Goal: Task Accomplishment & Management: Use online tool/utility

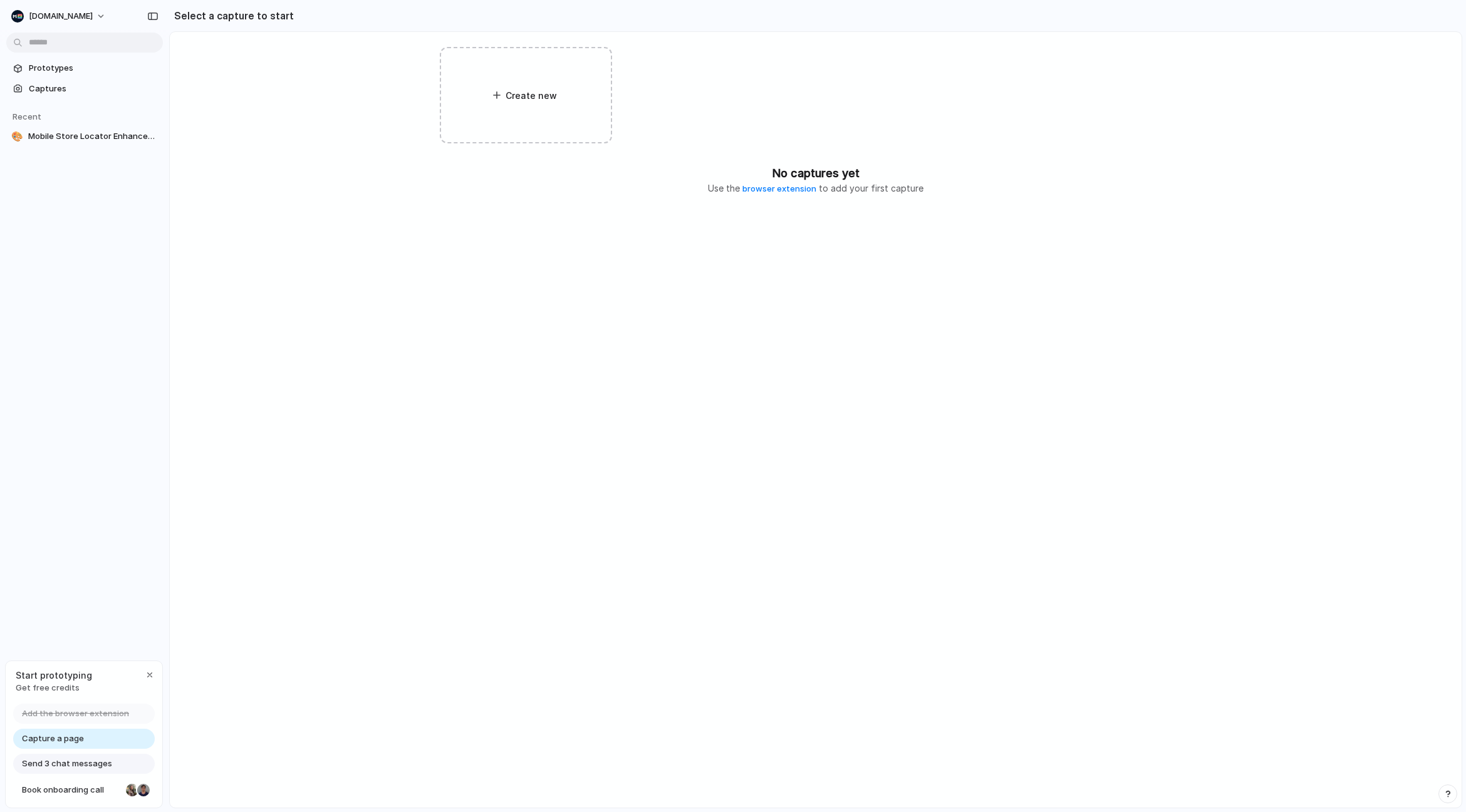
click at [54, 410] on div "[DOMAIN_NAME] Prototypes Captures Recent 🎨 Mobile Store Locator Enhancement Sta…" at bounding box center [85, 406] width 169 height 812
click at [290, 109] on div "Create new No captures yet Use the browser extension to add your first capture" at bounding box center [815, 419] width 1291 height 775
click at [250, 67] on div "Create new No captures yet Use the browser extension to add your first capture" at bounding box center [815, 419] width 1291 height 775
click at [147, 675] on div "button" at bounding box center [149, 674] width 10 height 10
click at [136, 268] on div "Prototypes Captures Recent 🎨 Mobile Store Locator Enhancement" at bounding box center [85, 155] width 169 height 310
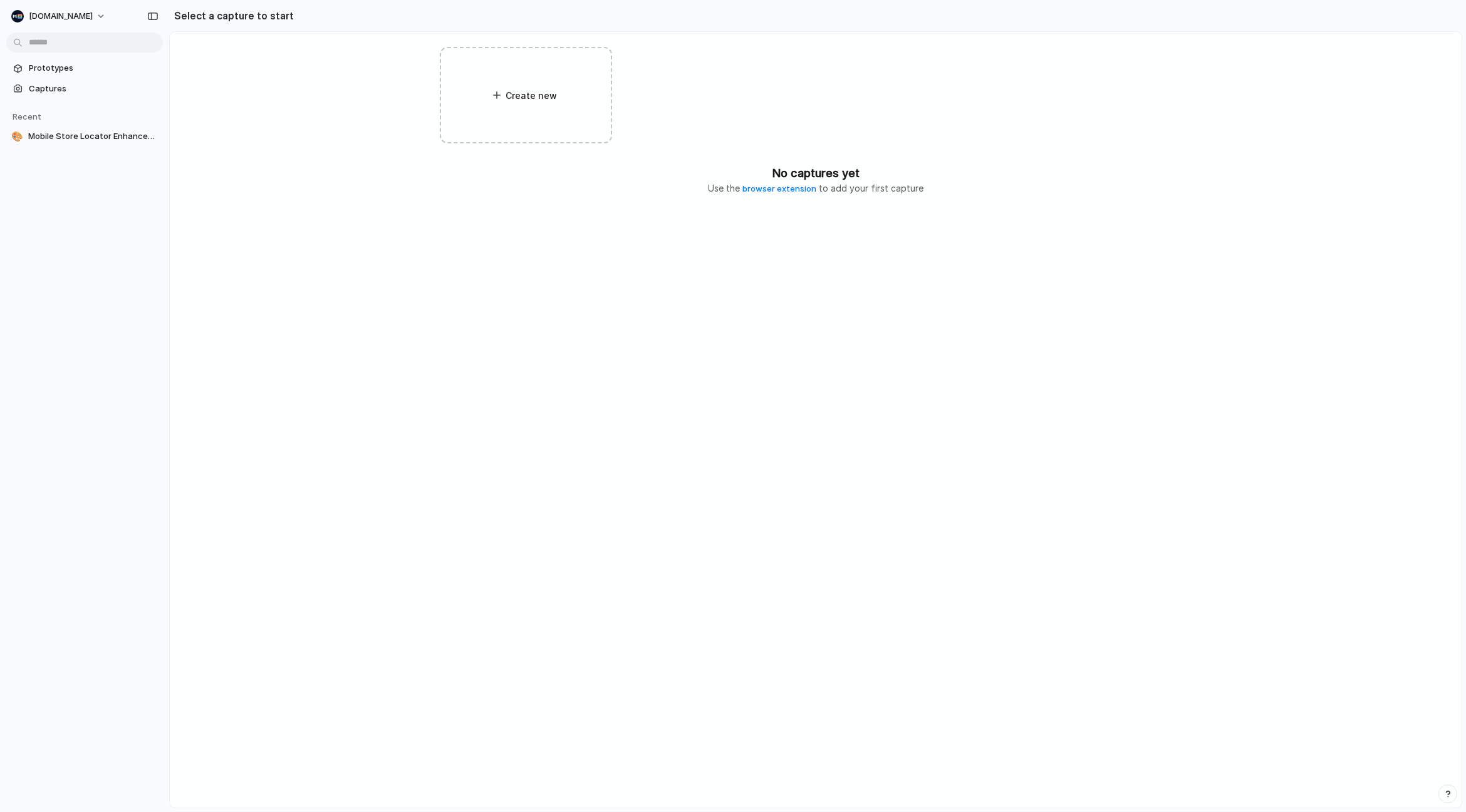
click at [256, 193] on div "No captures yet Use the browser extension to add your first capture" at bounding box center [815, 180] width 1261 height 31
click at [85, 70] on span "Prototypes" at bounding box center [93, 68] width 129 height 13
click at [456, 90] on div "Create new" at bounding box center [526, 95] width 172 height 97
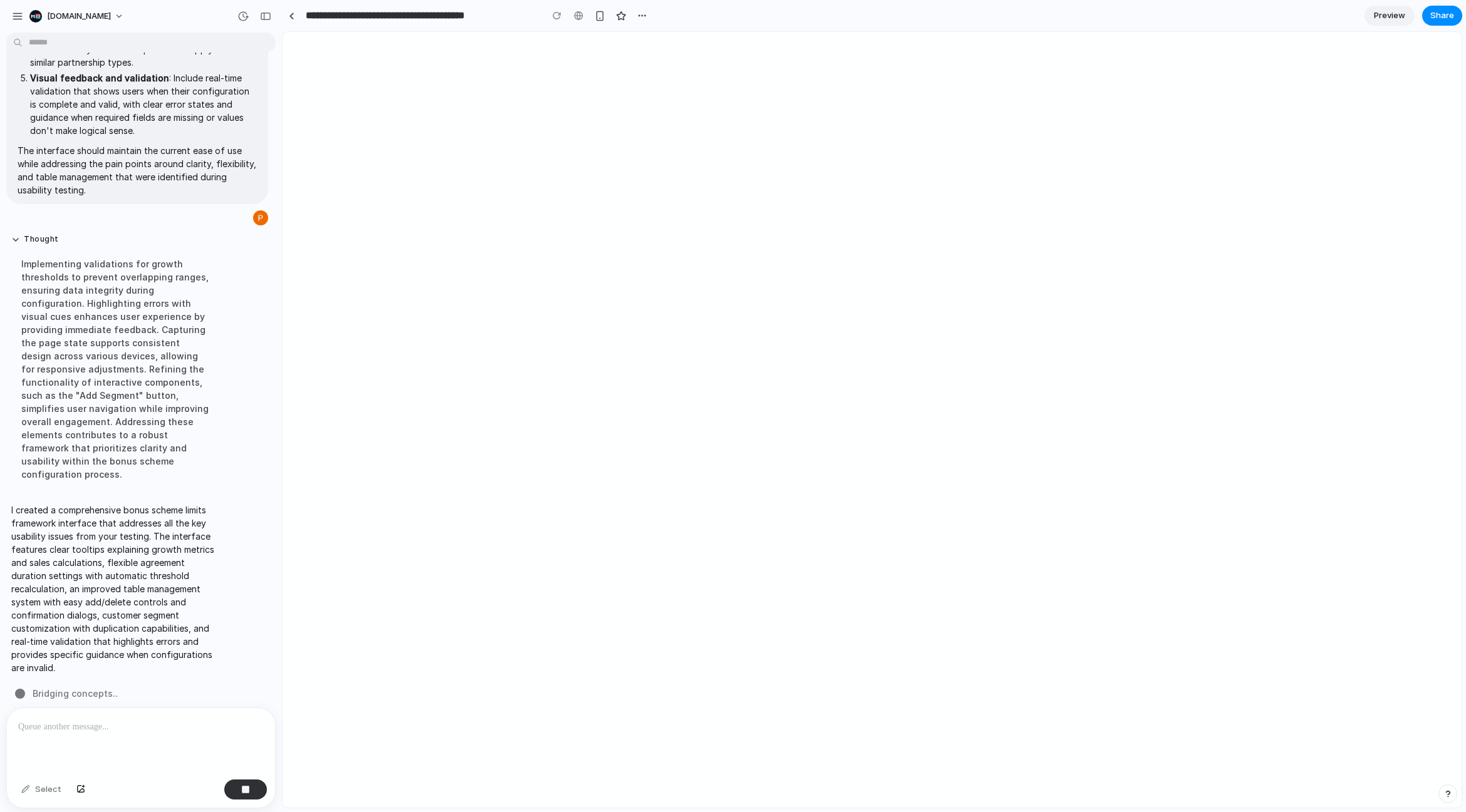
scroll to position [354, 0]
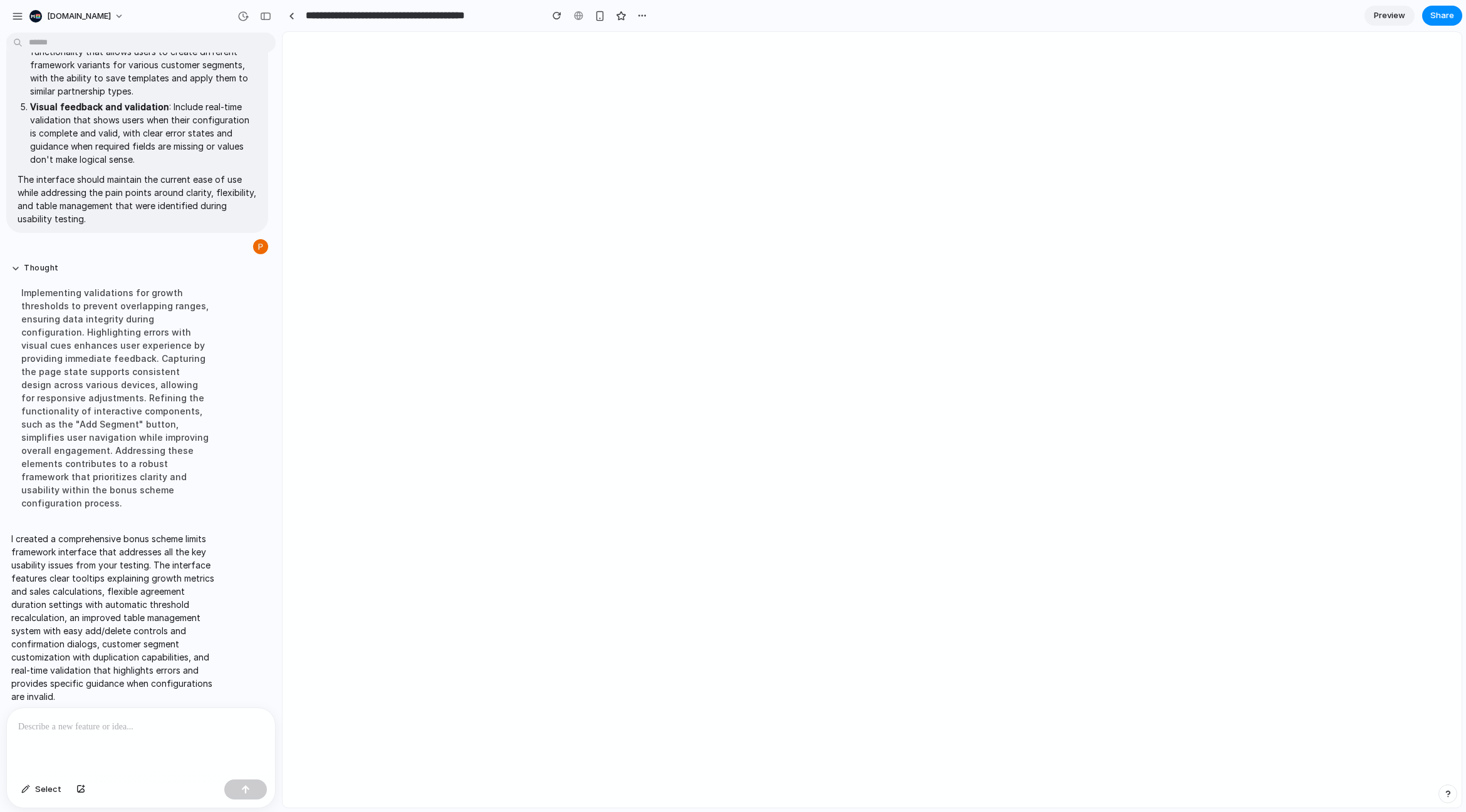
select select "*****"
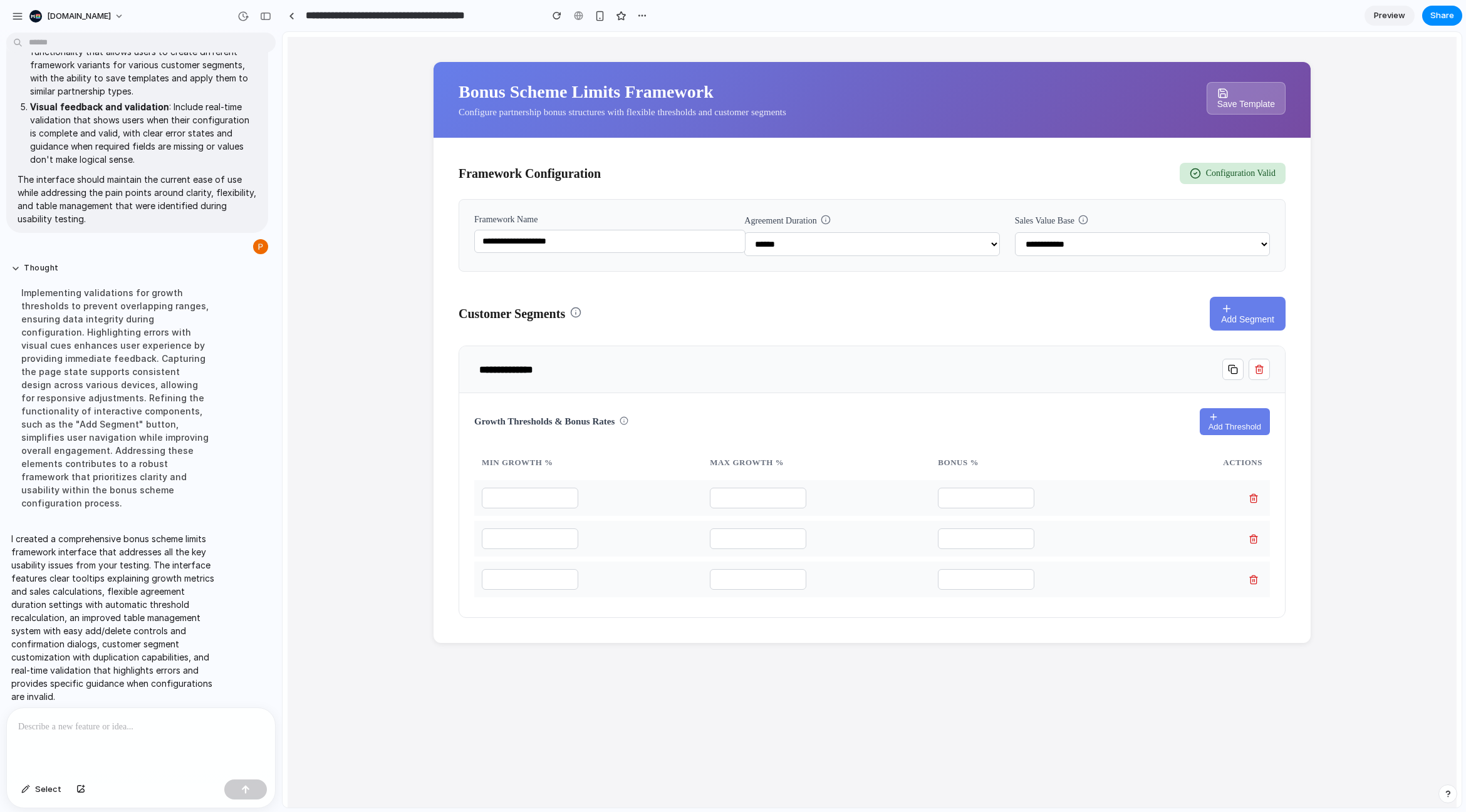
scroll to position [0, 0]
click at [845, 238] on select "******** ****** ******* *******" at bounding box center [872, 244] width 255 height 24
click at [684, 246] on input "**********" at bounding box center [610, 241] width 271 height 23
click at [656, 228] on div "**********" at bounding box center [602, 235] width 255 height 41
click at [1190, 252] on select "**********" at bounding box center [1142, 244] width 255 height 24
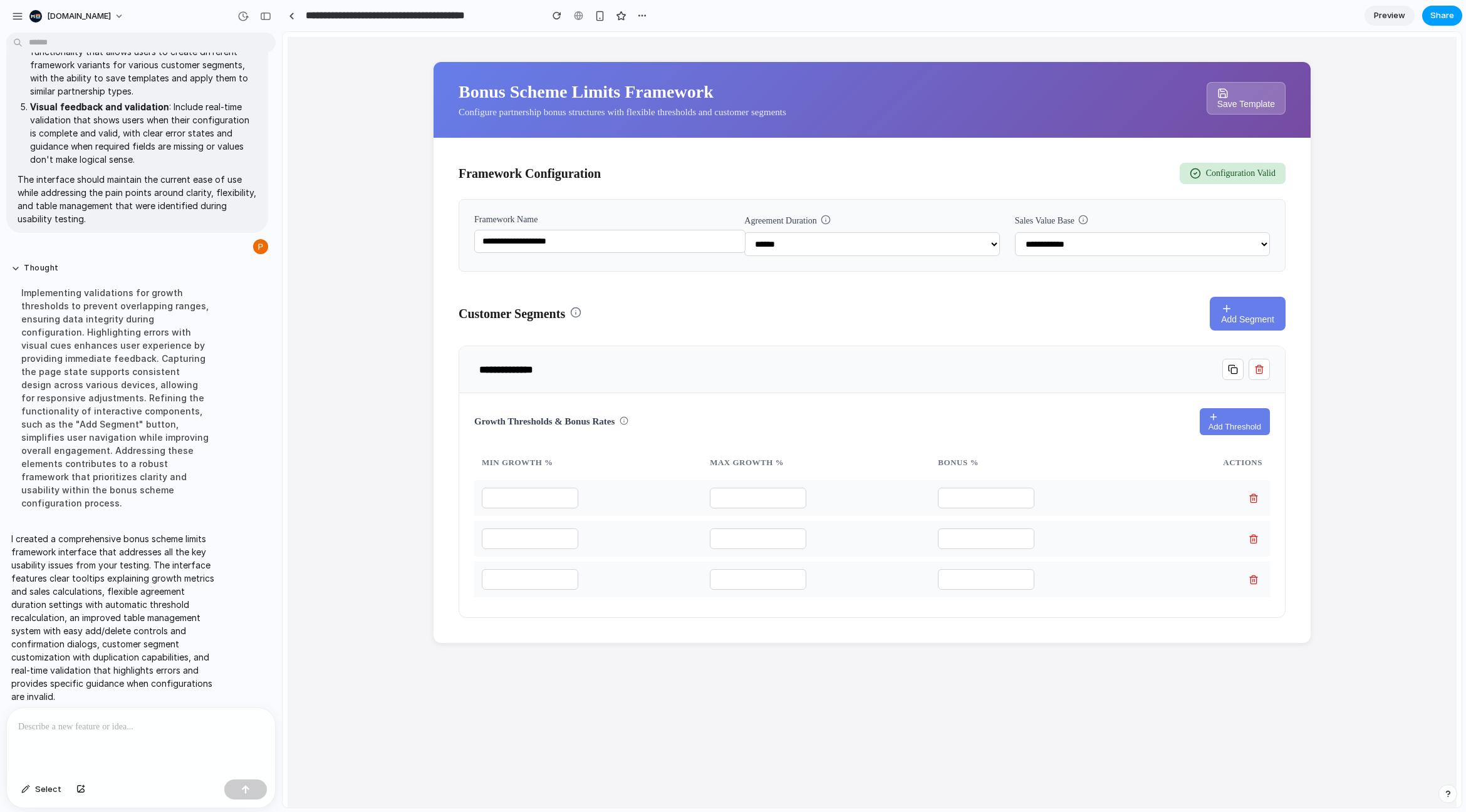
click at [1453, 9] on button "Share" at bounding box center [1441, 16] width 40 height 20
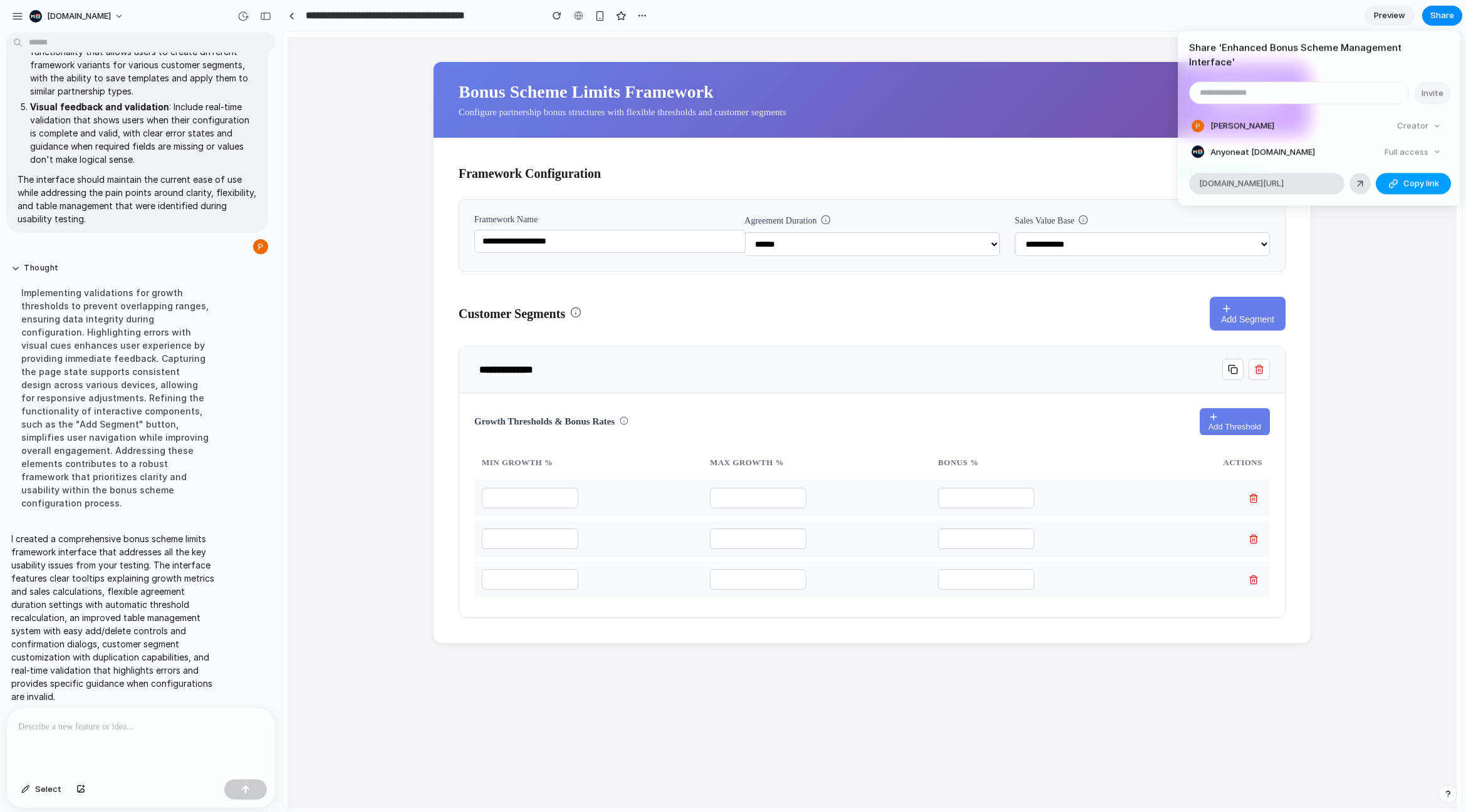
click at [1405, 178] on span "Copy link" at bounding box center [1421, 184] width 36 height 13
click at [908, 260] on div "Share ' Enhanced Bonus Scheme Management Interface ' Invite [PERSON_NAME] Creat…" at bounding box center [733, 406] width 1466 height 812
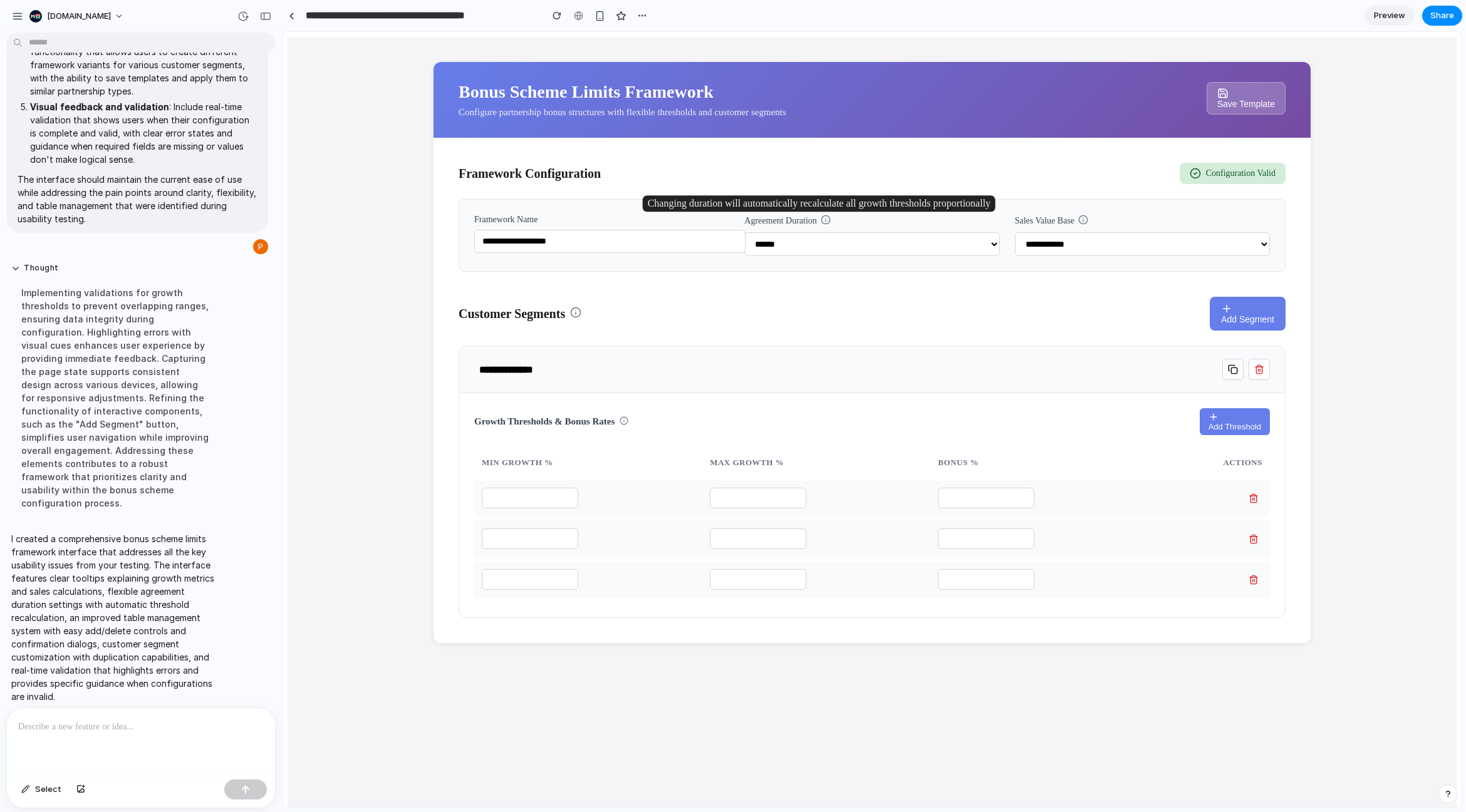
click at [821, 220] on icon at bounding box center [825, 219] width 10 height 10
click at [1200, 417] on button "Add Threshold" at bounding box center [1234, 422] width 70 height 27
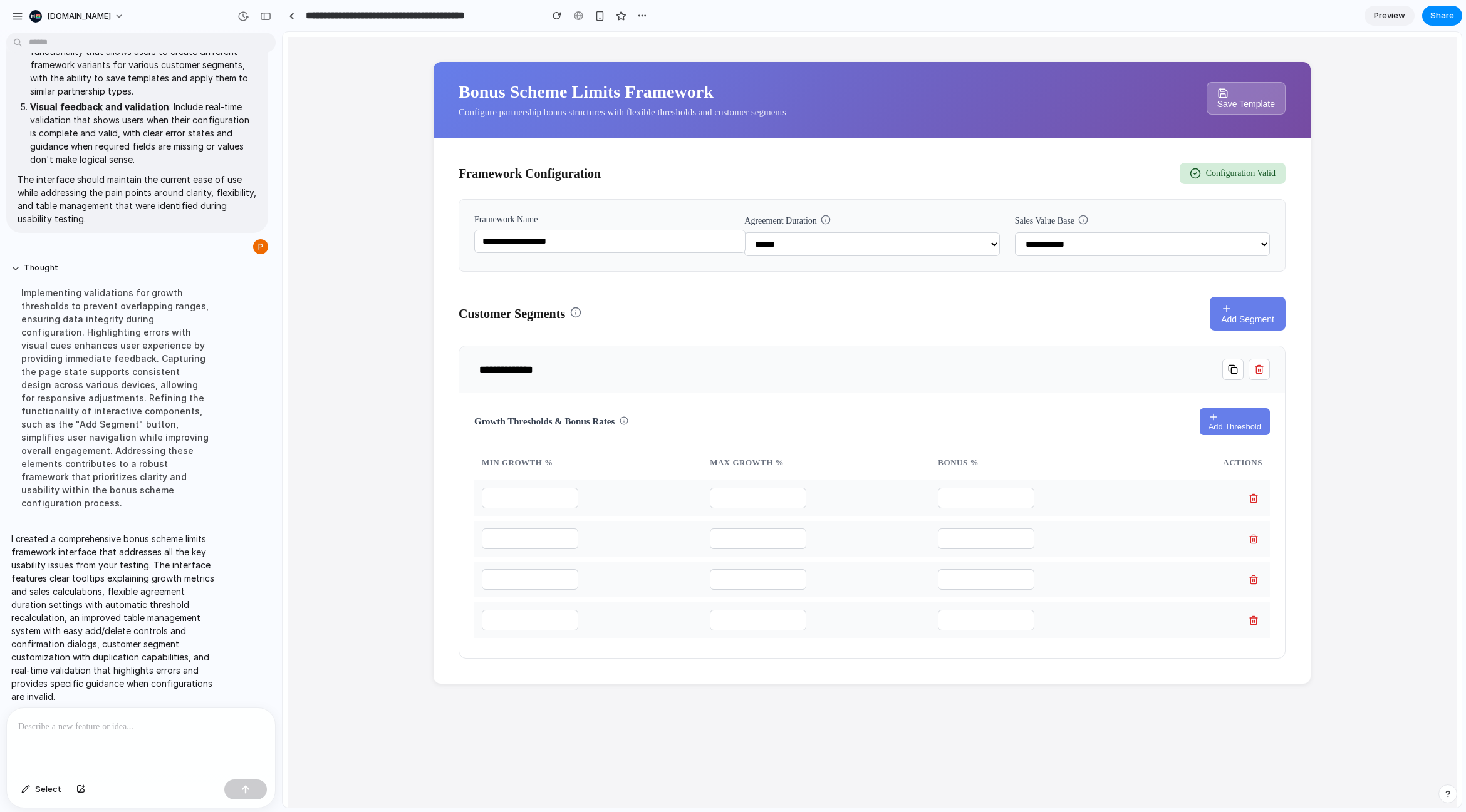
click at [1232, 316] on span "Add Segment" at bounding box center [1247, 319] width 53 height 10
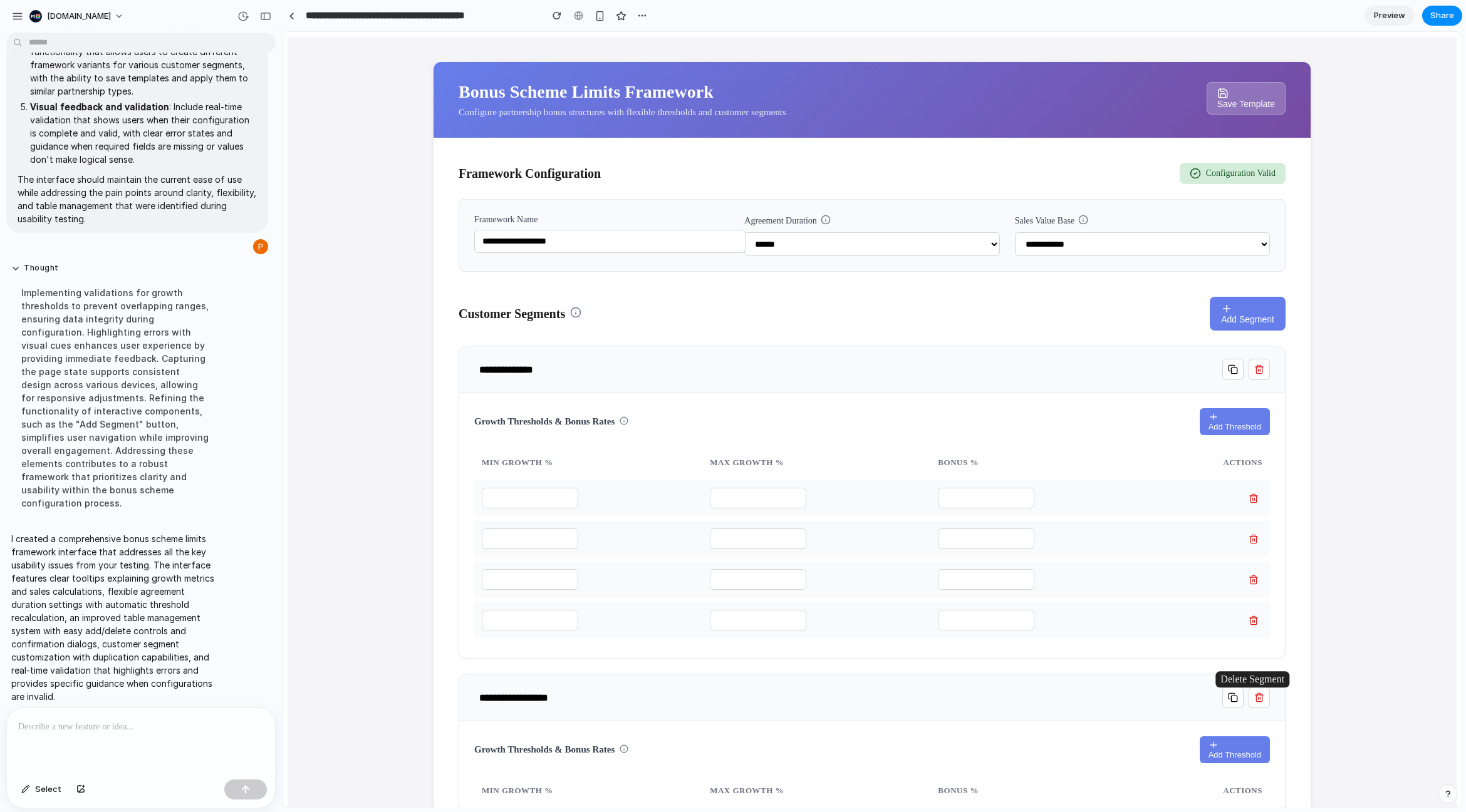
click at [1257, 695] on icon "button" at bounding box center [1258, 694] width 3 height 2
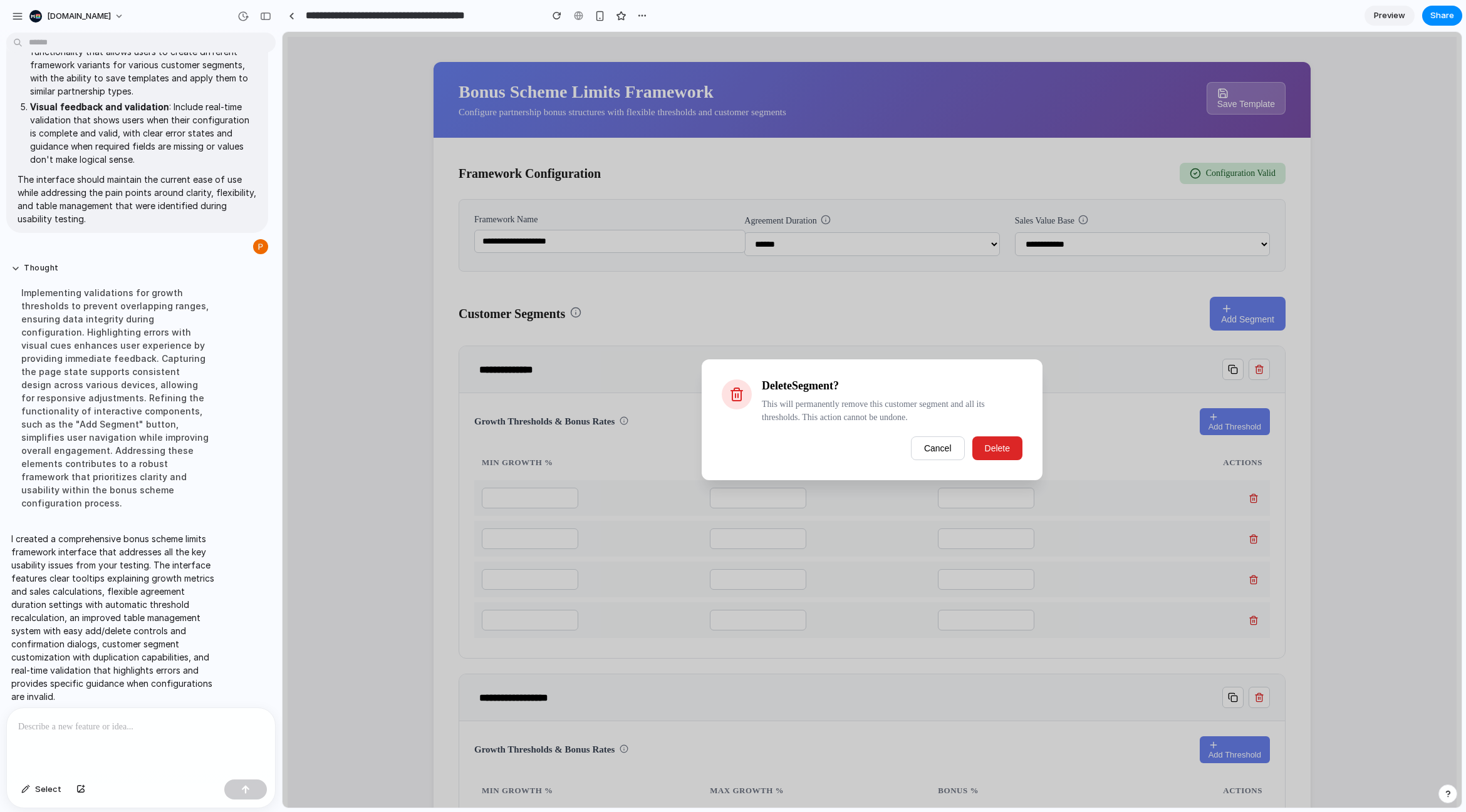
click at [991, 443] on span "Delete" at bounding box center [997, 448] width 25 height 10
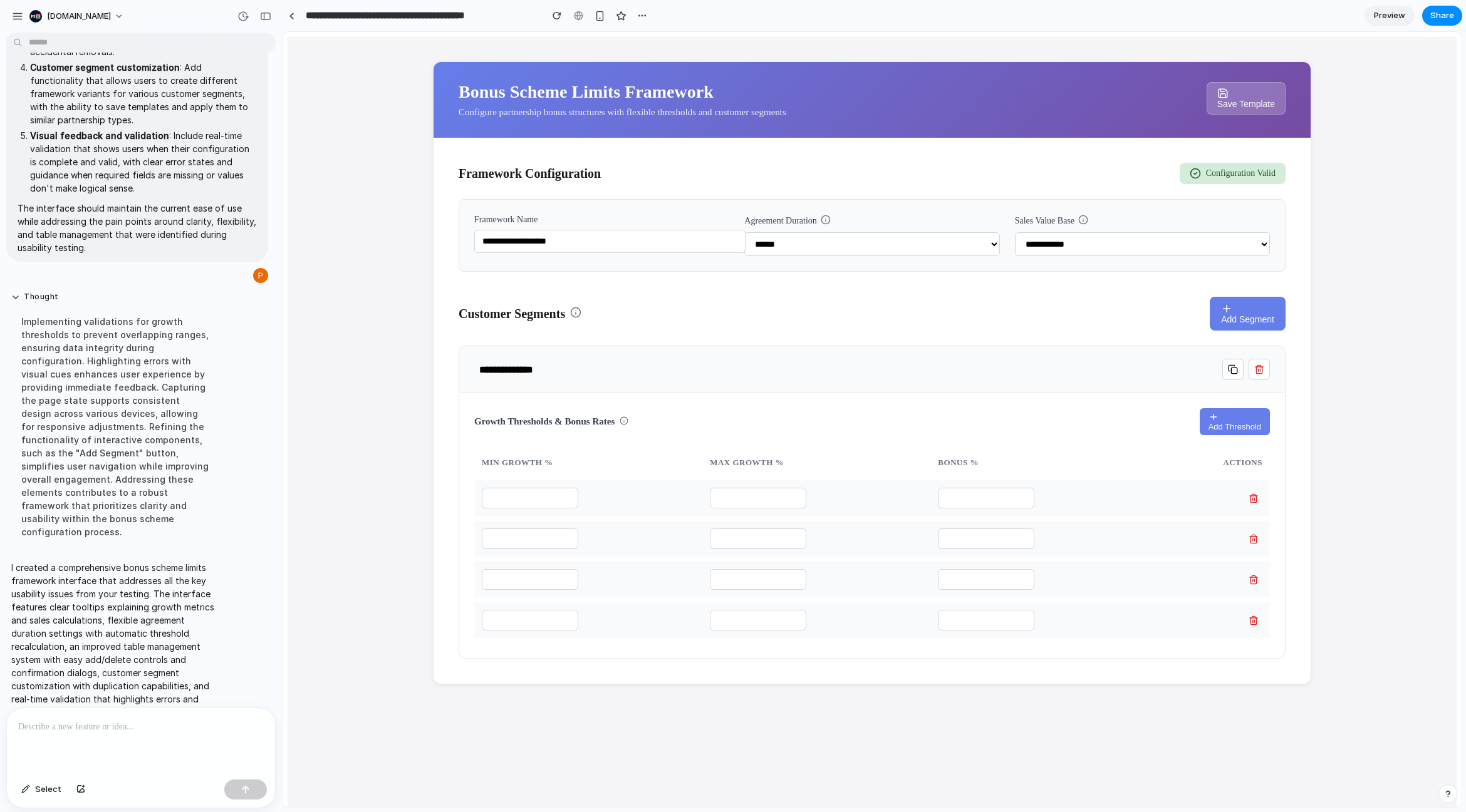
scroll to position [354, 0]
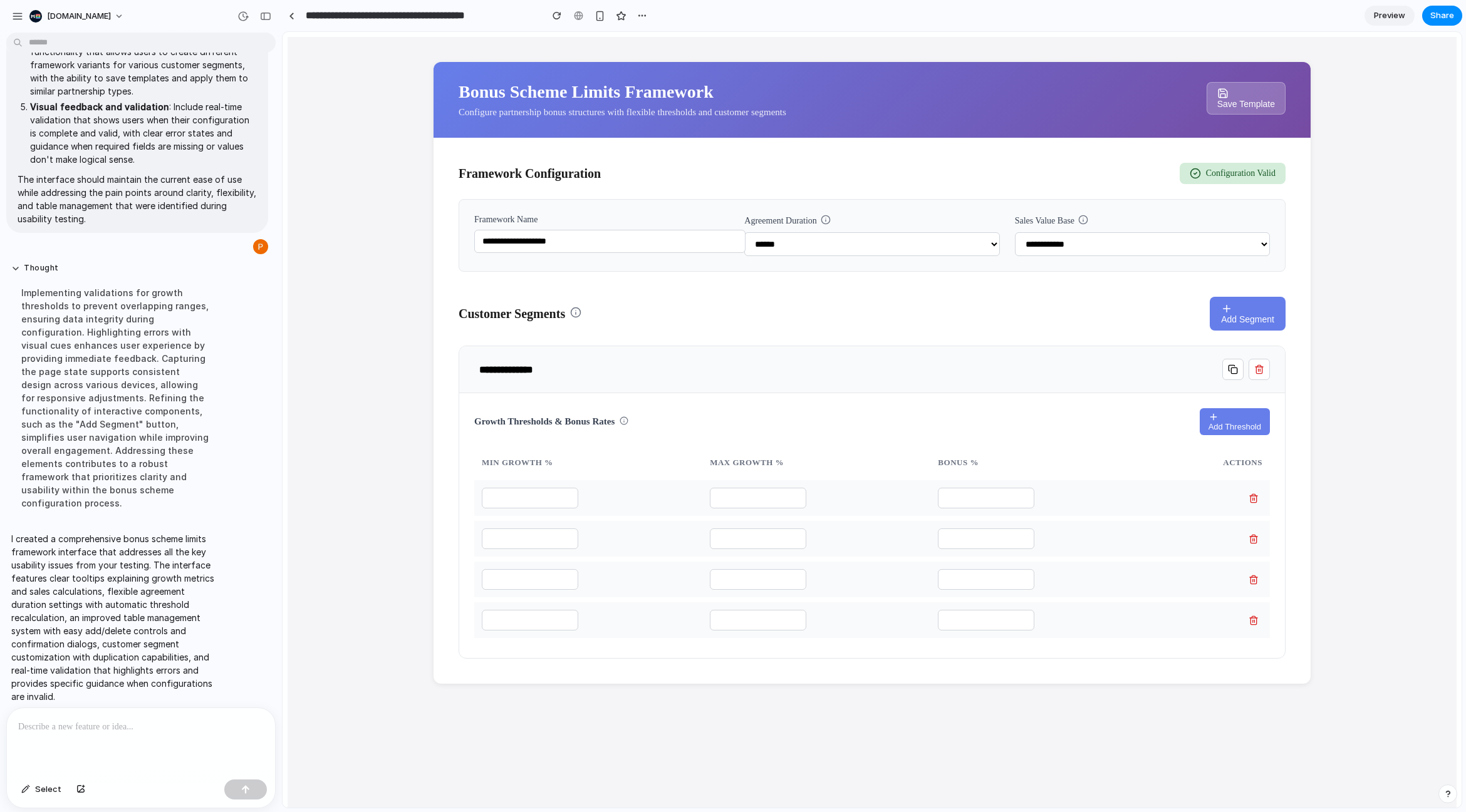
click at [628, 39] on div "**********" at bounding box center [872, 449] width 1168 height 825
click at [1382, 158] on div "**********" at bounding box center [872, 449] width 1168 height 825
click at [472, 114] on p "Configure partnership bonus structures with flexible thresholds and customer se…" at bounding box center [622, 112] width 328 height 10
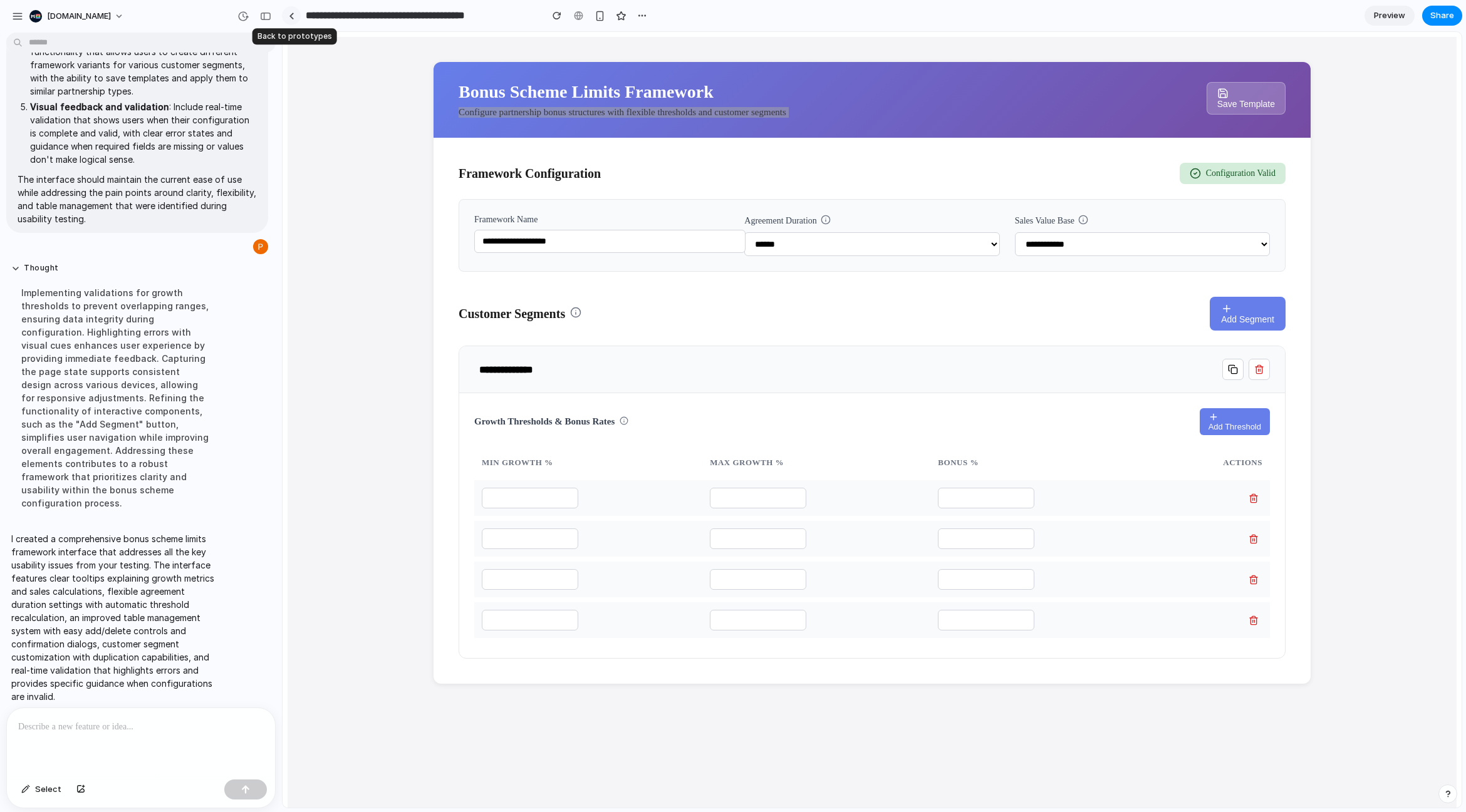
click at [292, 18] on div at bounding box center [292, 16] width 6 height 7
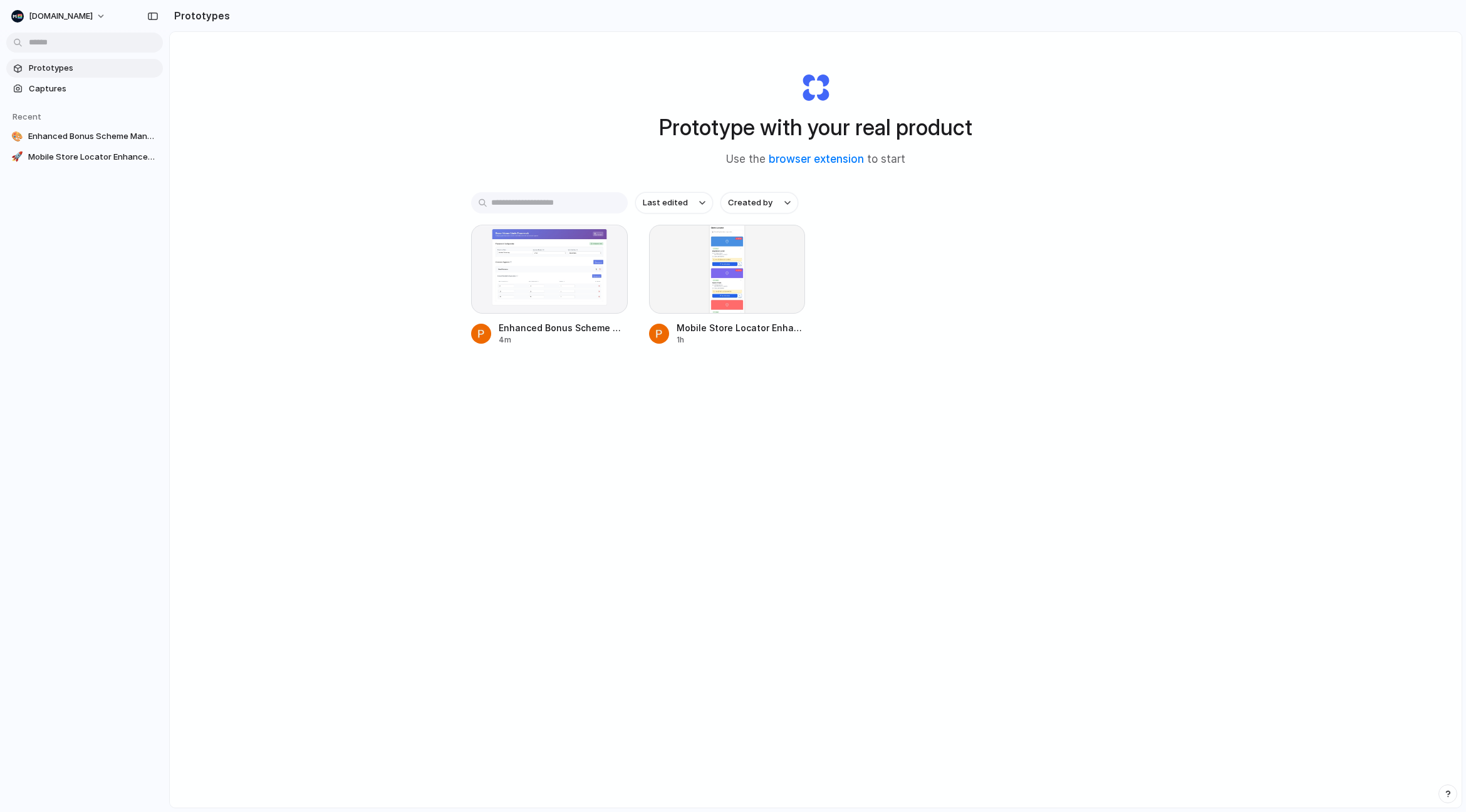
click at [983, 216] on div "Last edited Created by Enhanced Bonus Scheme Management Interface 4m Mobile Sto…" at bounding box center [815, 308] width 689 height 231
click at [67, 17] on span "[DOMAIN_NAME]" at bounding box center [60, 16] width 64 height 13
click at [49, 44] on span "Settings" at bounding box center [46, 44] width 34 height 12
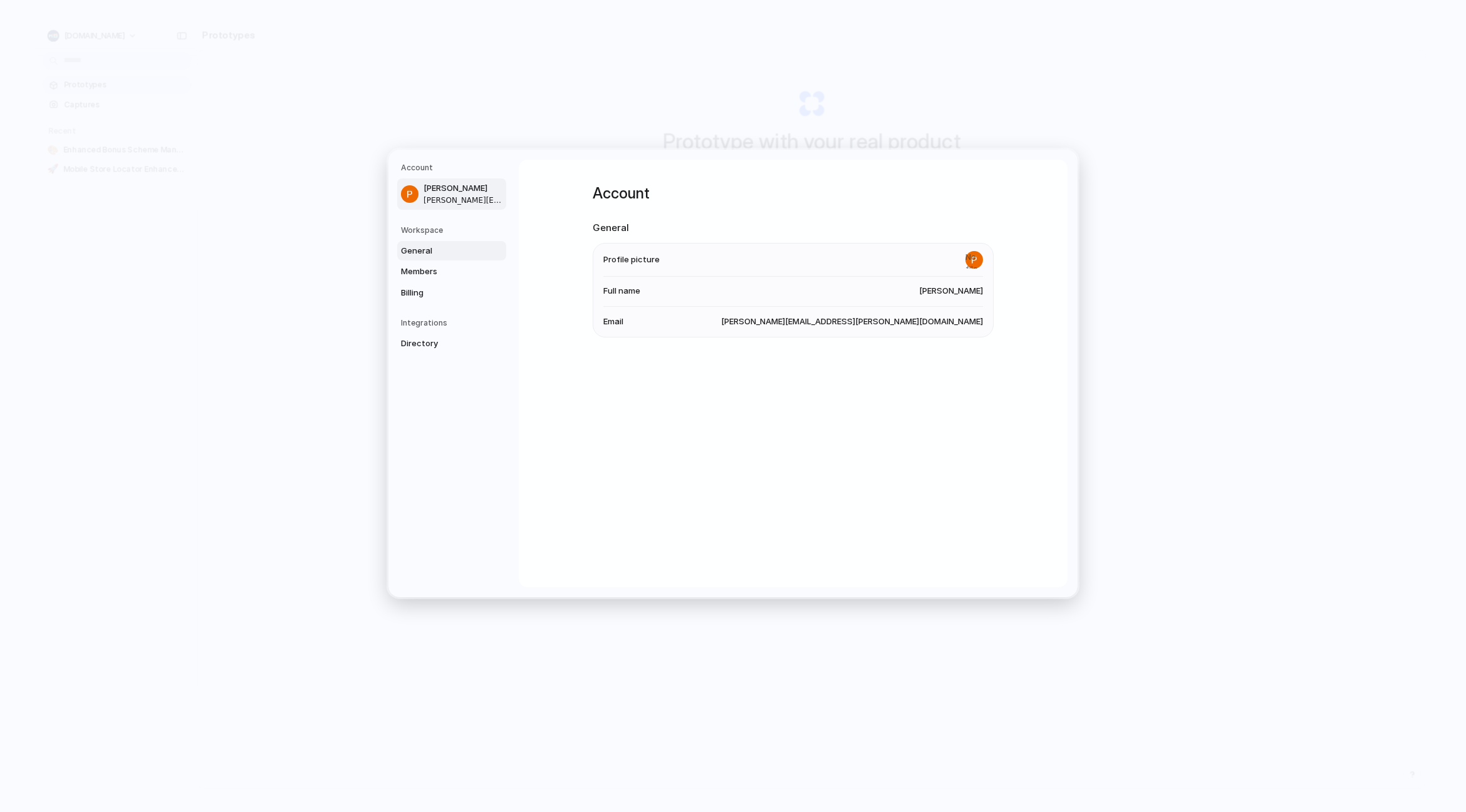
click at [432, 248] on span "General" at bounding box center [441, 251] width 80 height 13
click at [958, 316] on span "[GEOGRAPHIC_DATA]" at bounding box center [941, 318] width 82 height 13
drag, startPoint x: 947, startPoint y: 315, endPoint x: 969, endPoint y: 314, distance: 22.0
click at [969, 314] on span "[GEOGRAPHIC_DATA]" at bounding box center [941, 318] width 82 height 13
click at [434, 273] on span "Members" at bounding box center [441, 271] width 80 height 13
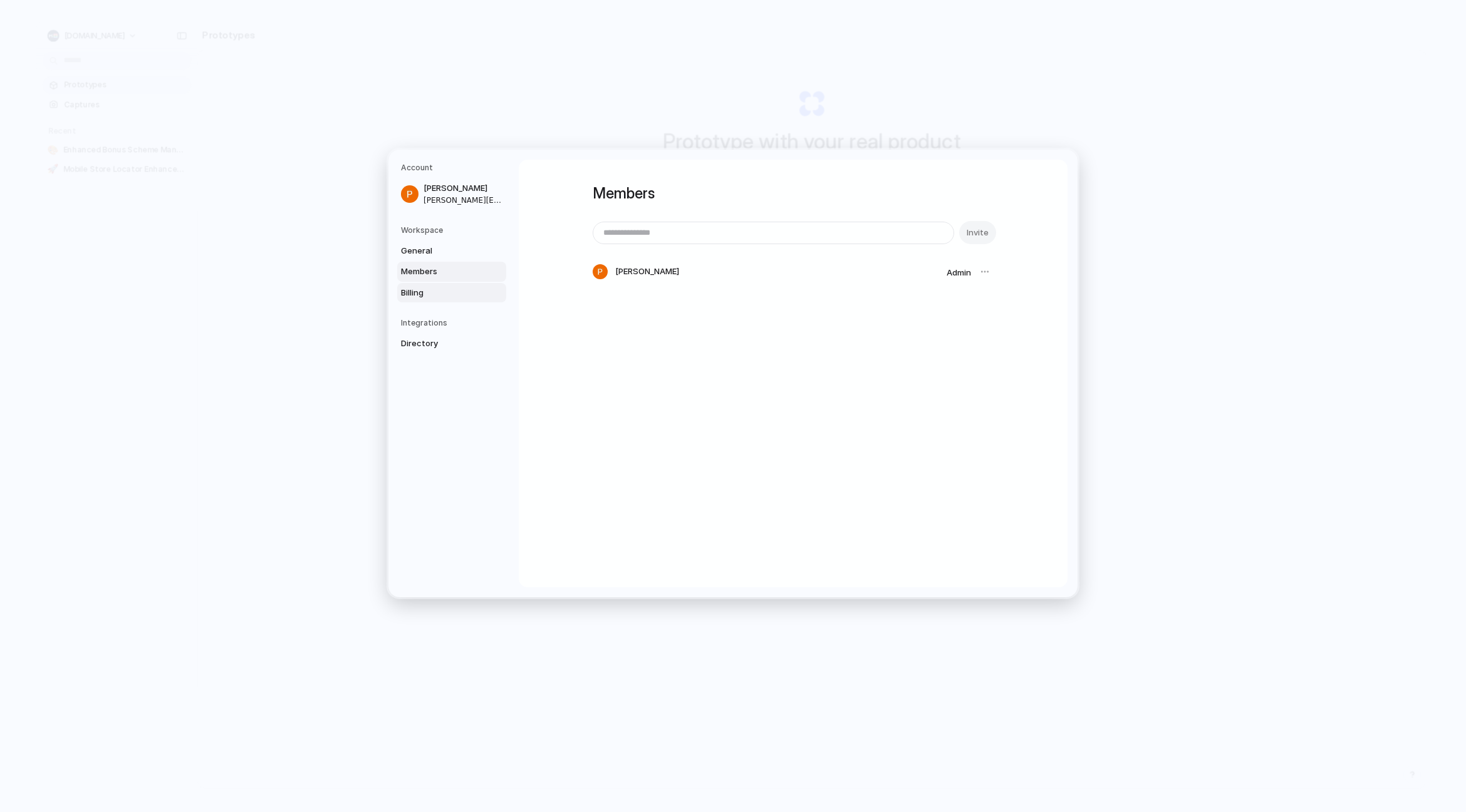
click at [442, 291] on span "Billing" at bounding box center [441, 293] width 80 height 13
click at [426, 339] on span "Directory" at bounding box center [441, 343] width 80 height 13
click at [432, 253] on span "General" at bounding box center [441, 251] width 80 height 13
click at [940, 315] on span "[GEOGRAPHIC_DATA]" at bounding box center [941, 318] width 82 height 13
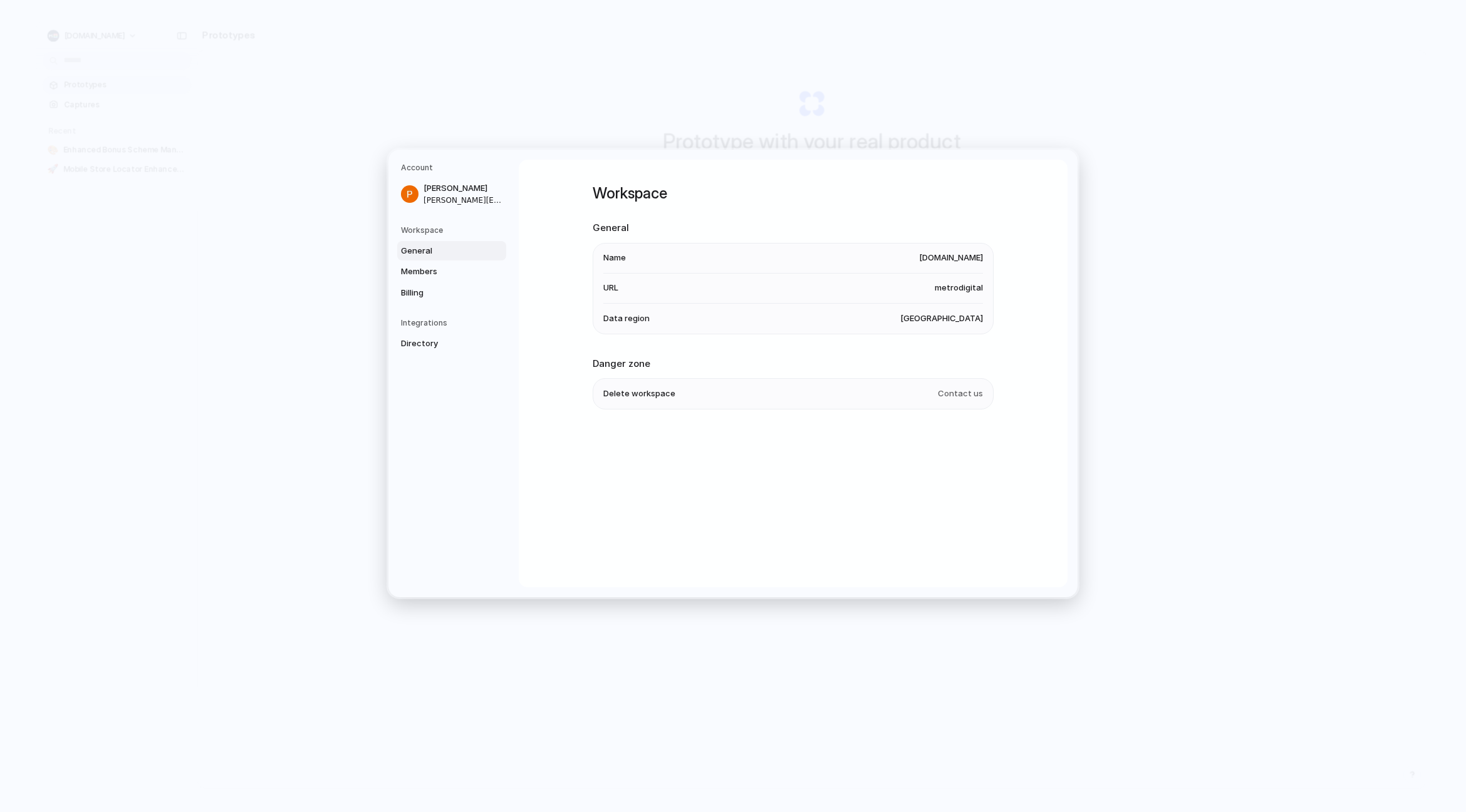
click at [940, 315] on span "[GEOGRAPHIC_DATA]" at bounding box center [941, 318] width 82 height 13
click at [692, 266] on li "Name [DOMAIN_NAME]" at bounding box center [793, 258] width 379 height 30
click at [711, 270] on li "Name [DOMAIN_NAME]" at bounding box center [793, 258] width 379 height 30
drag, startPoint x: 420, startPoint y: 198, endPoint x: 474, endPoint y: 204, distance: 54.3
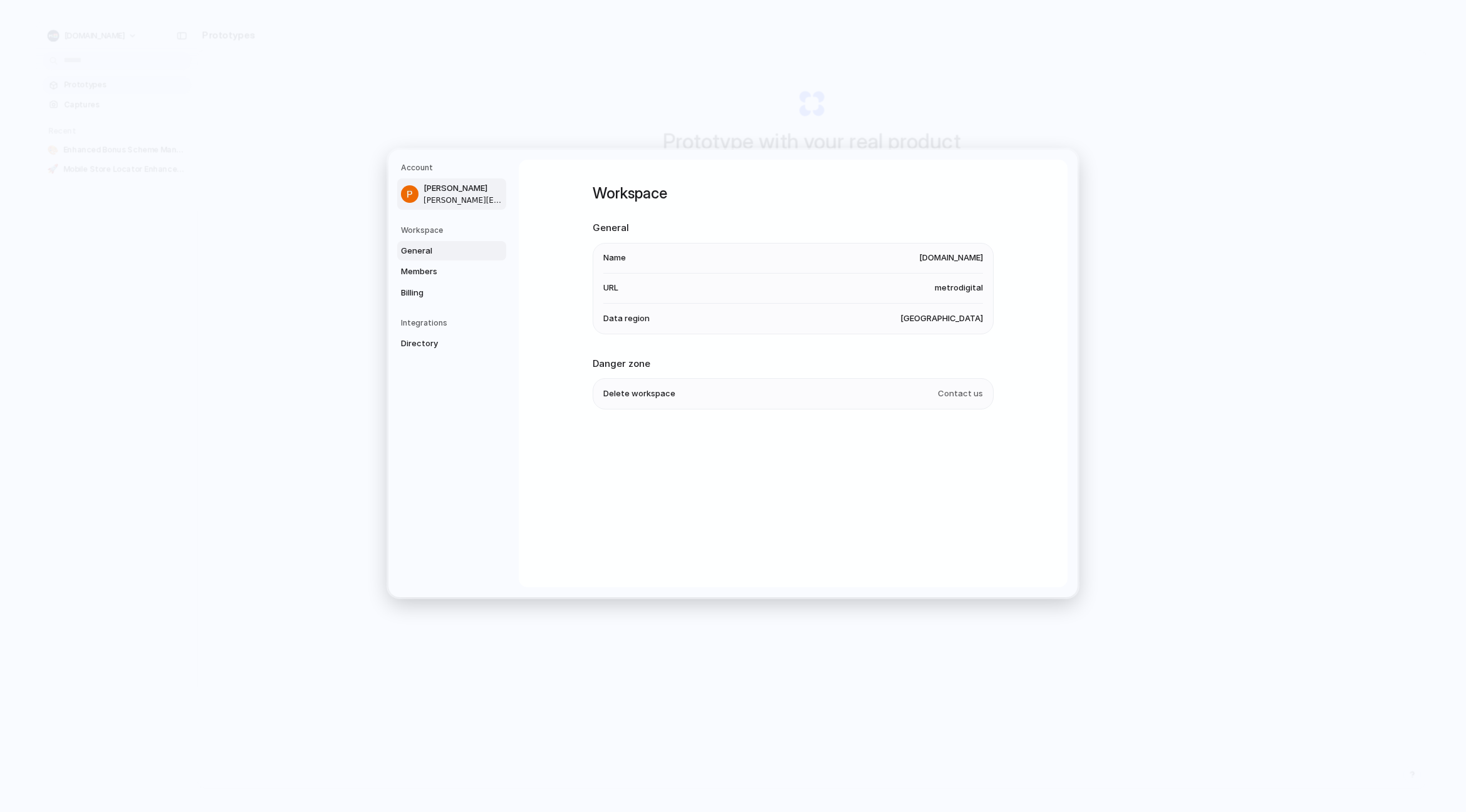
click at [421, 198] on link "[PERSON_NAME] [PERSON_NAME][EMAIL_ADDRESS][PERSON_NAME][DOMAIN_NAME]" at bounding box center [451, 194] width 109 height 31
click at [418, 254] on span "General" at bounding box center [441, 251] width 80 height 13
click at [627, 315] on span "Data region" at bounding box center [627, 318] width 46 height 13
click at [625, 315] on span "Data region" at bounding box center [627, 318] width 46 height 13
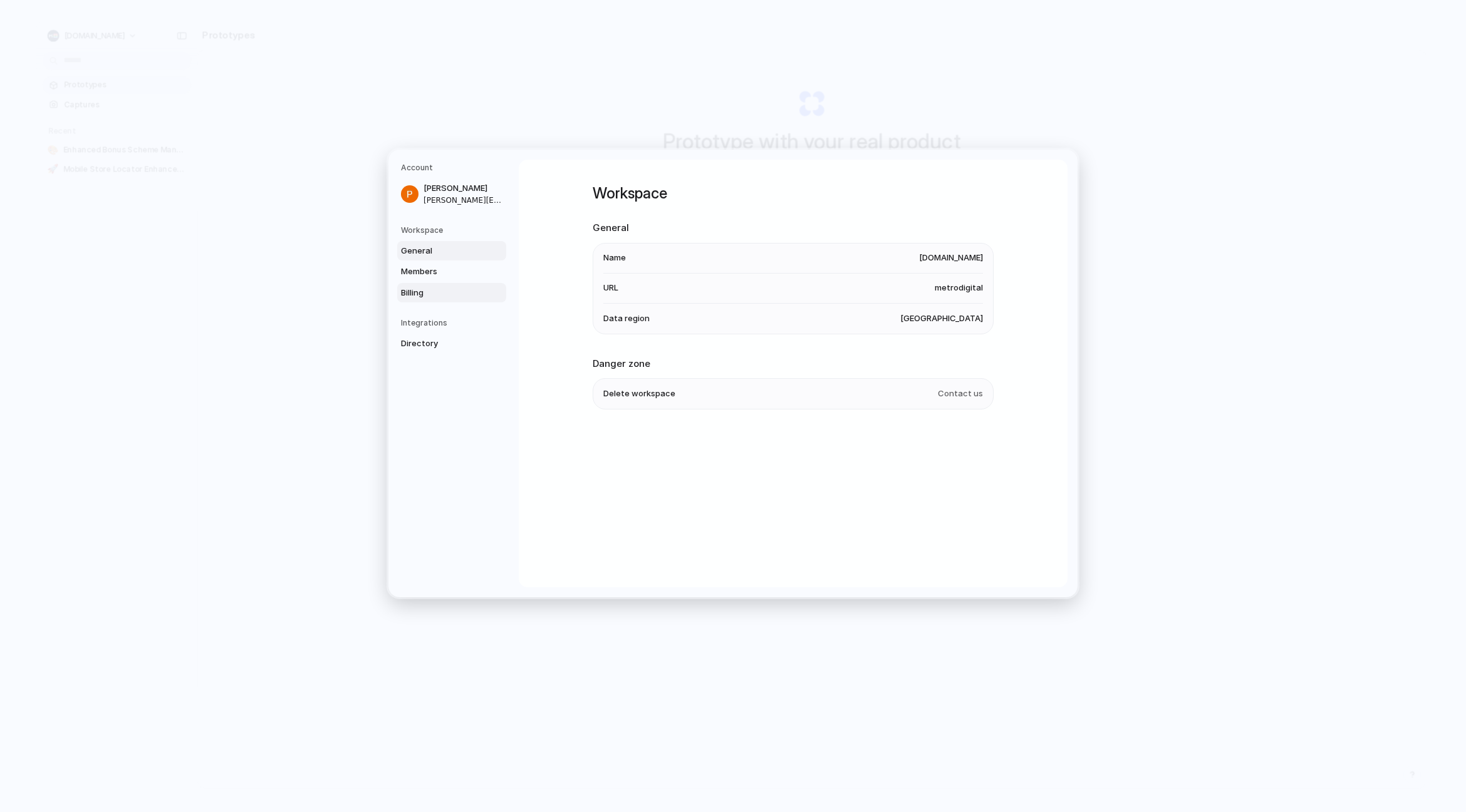
drag, startPoint x: 625, startPoint y: 315, endPoint x: 444, endPoint y: 285, distance: 183.5
click at [624, 315] on span "Data region" at bounding box center [627, 318] width 46 height 13
drag, startPoint x: 425, startPoint y: 273, endPoint x: 505, endPoint y: 296, distance: 83.2
click at [425, 273] on span "Members" at bounding box center [441, 271] width 80 height 13
drag, startPoint x: 644, startPoint y: 390, endPoint x: 495, endPoint y: 365, distance: 151.1
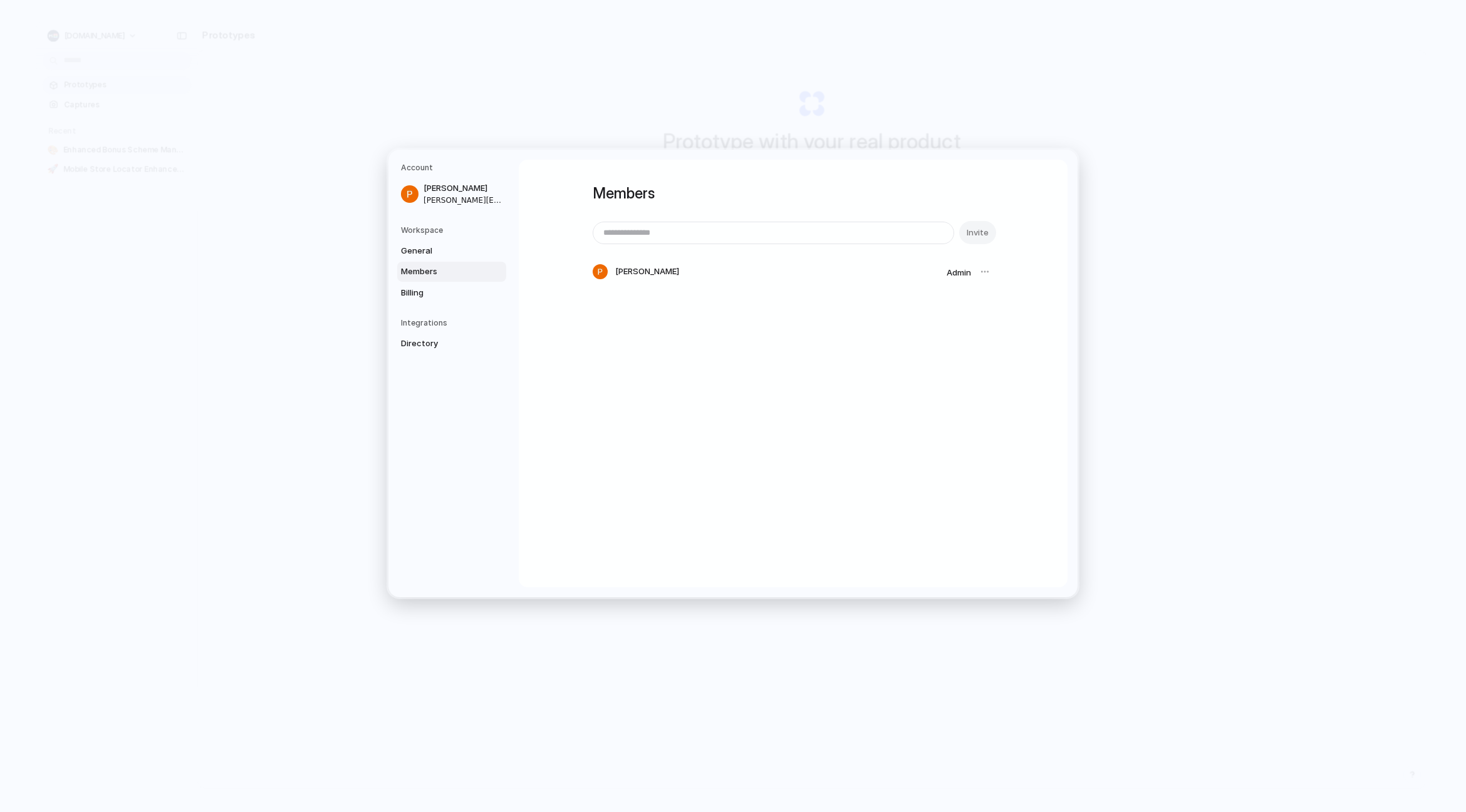
click at [643, 390] on div "Members Invite [PERSON_NAME] Admin" at bounding box center [793, 373] width 549 height 428
click at [421, 348] on span "Directory" at bounding box center [441, 343] width 80 height 13
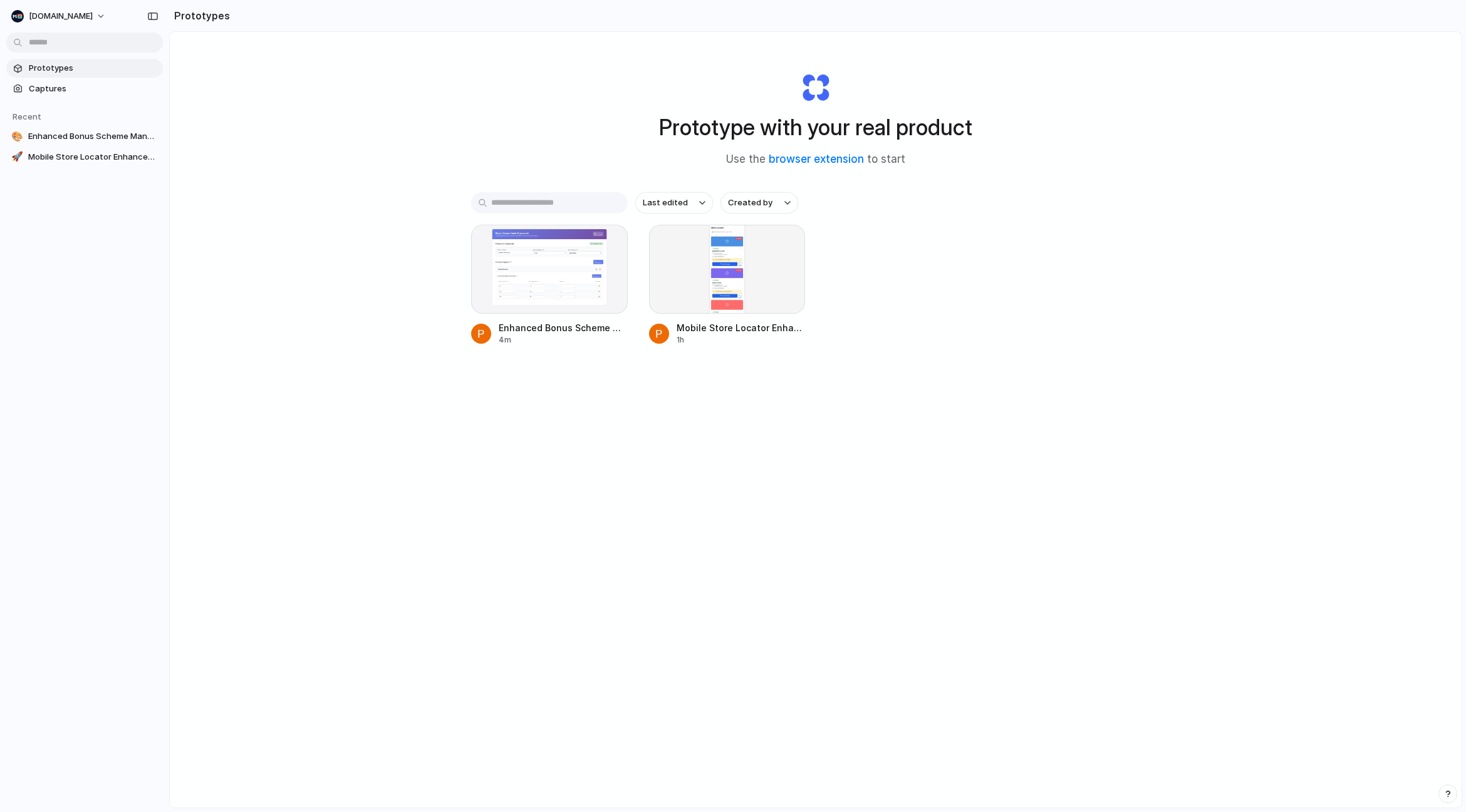
click at [1066, 204] on div "Last edited Created by" at bounding box center [815, 203] width 689 height 21
click at [80, 9] on button "[DOMAIN_NAME]" at bounding box center [58, 16] width 106 height 20
click at [63, 59] on span "Invite members" at bounding box center [59, 64] width 60 height 13
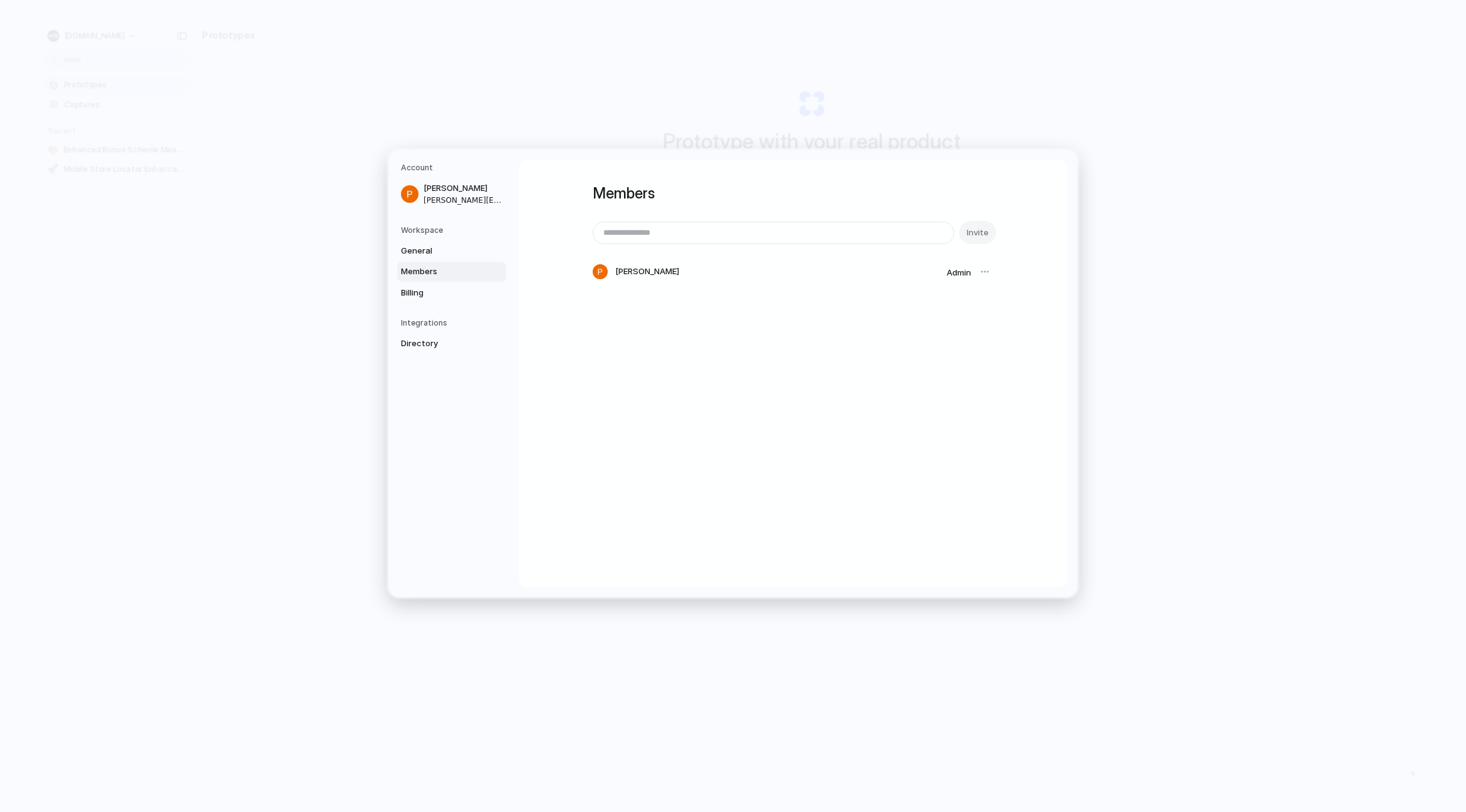
click at [844, 190] on h1 "Members" at bounding box center [793, 193] width 401 height 22
click at [963, 271] on span "Admin" at bounding box center [959, 272] width 25 height 10
click at [978, 273] on div at bounding box center [984, 271] width 17 height 17
click at [983, 274] on div at bounding box center [984, 271] width 17 height 17
click at [453, 255] on span "General" at bounding box center [441, 251] width 80 height 13
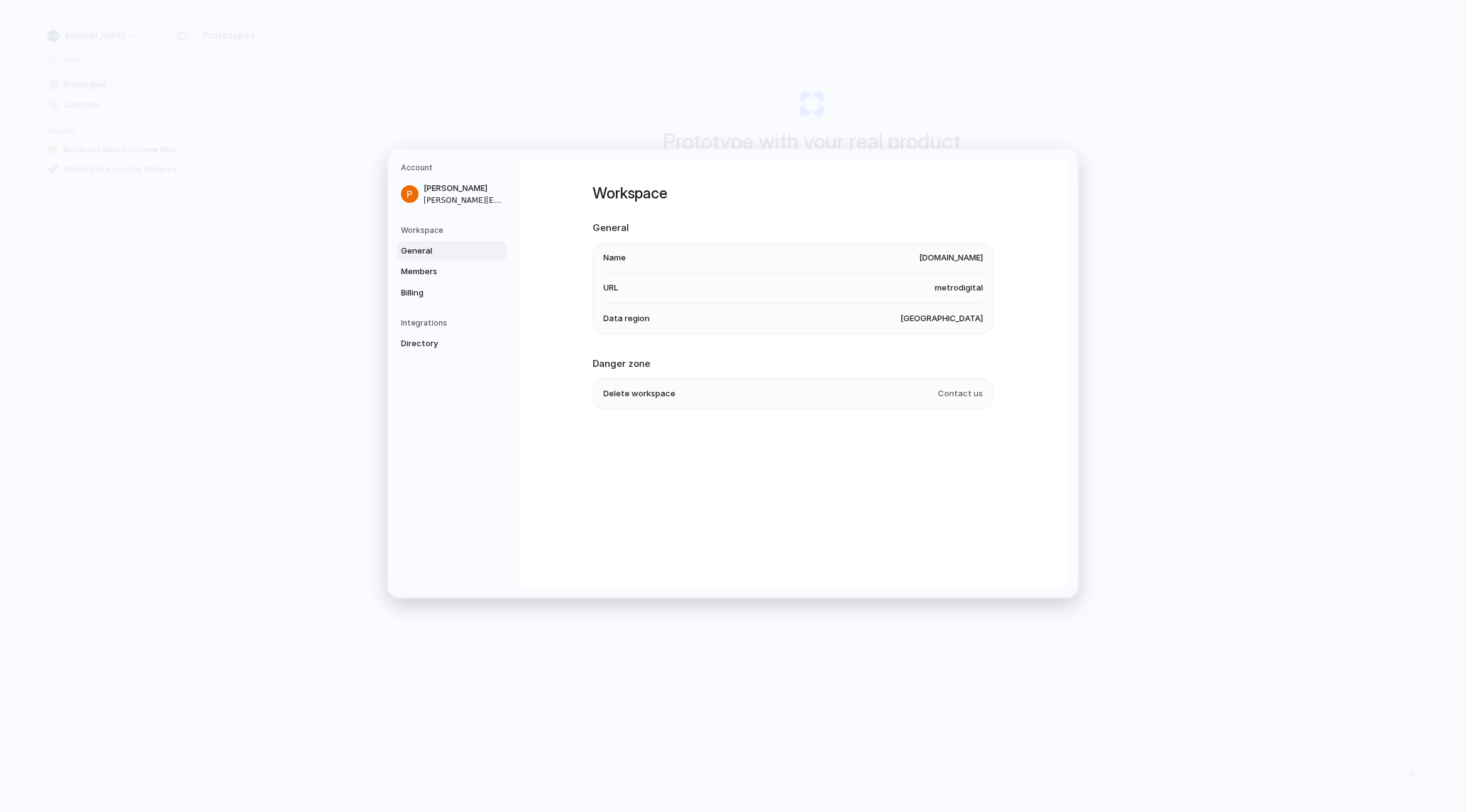
click at [650, 321] on li "Data region [GEOGRAPHIC_DATA]" at bounding box center [793, 318] width 379 height 30
click at [608, 318] on span "Data region" at bounding box center [627, 318] width 46 height 13
drag, startPoint x: 608, startPoint y: 318, endPoint x: 871, endPoint y: 313, distance: 263.0
click at [624, 318] on span "Data region" at bounding box center [627, 318] width 46 height 13
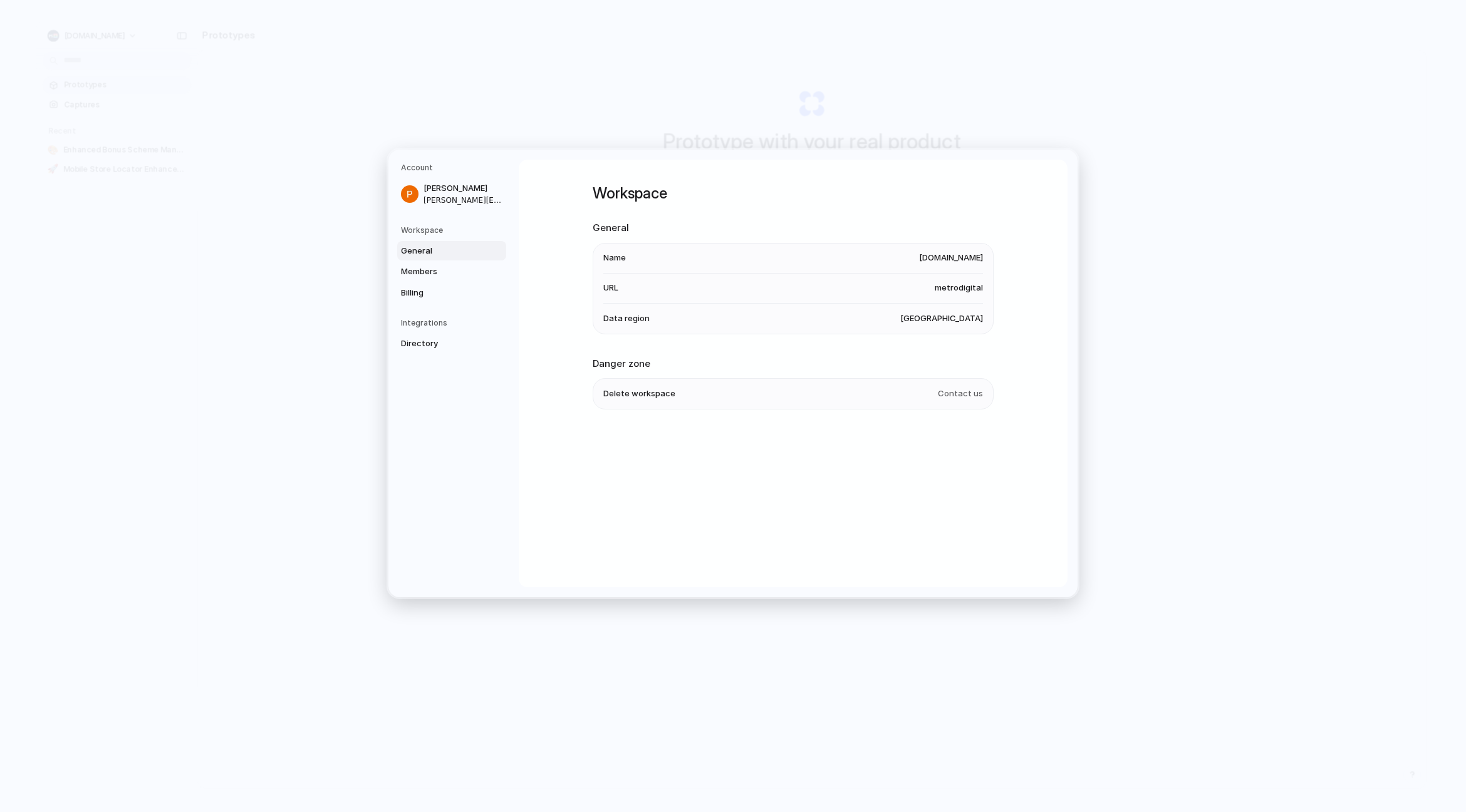
click at [954, 321] on span "[GEOGRAPHIC_DATA]" at bounding box center [941, 318] width 82 height 13
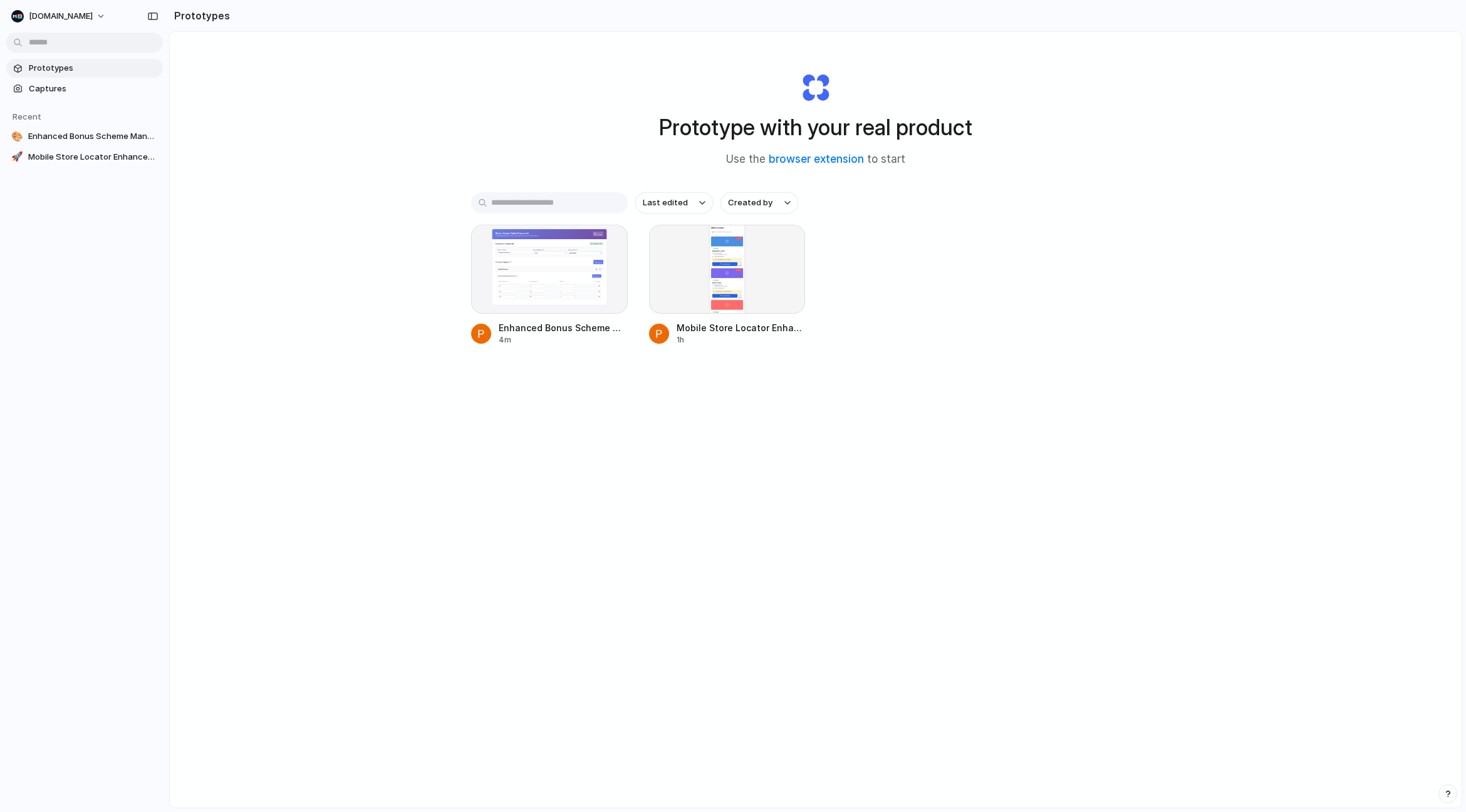
click at [795, 131] on h1 "Prototype with your real product" at bounding box center [815, 127] width 313 height 33
click at [733, 406] on div at bounding box center [733, 406] width 0 height 0
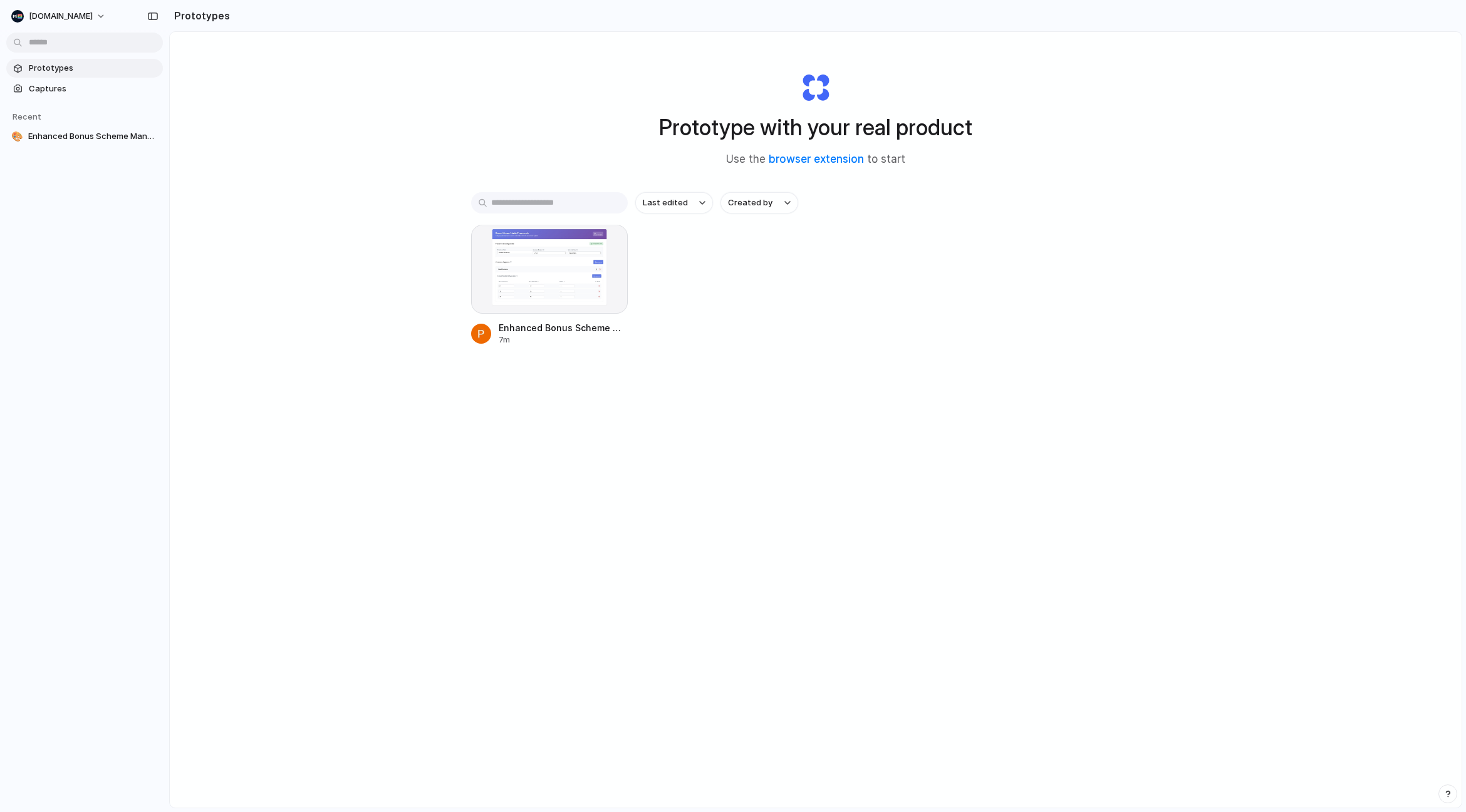
click at [1462, 313] on div "Prototypes Prototype with your real product Use the browser extension to start …" at bounding box center [818, 406] width 1297 height 812
click at [733, 406] on div at bounding box center [733, 406] width 0 height 0
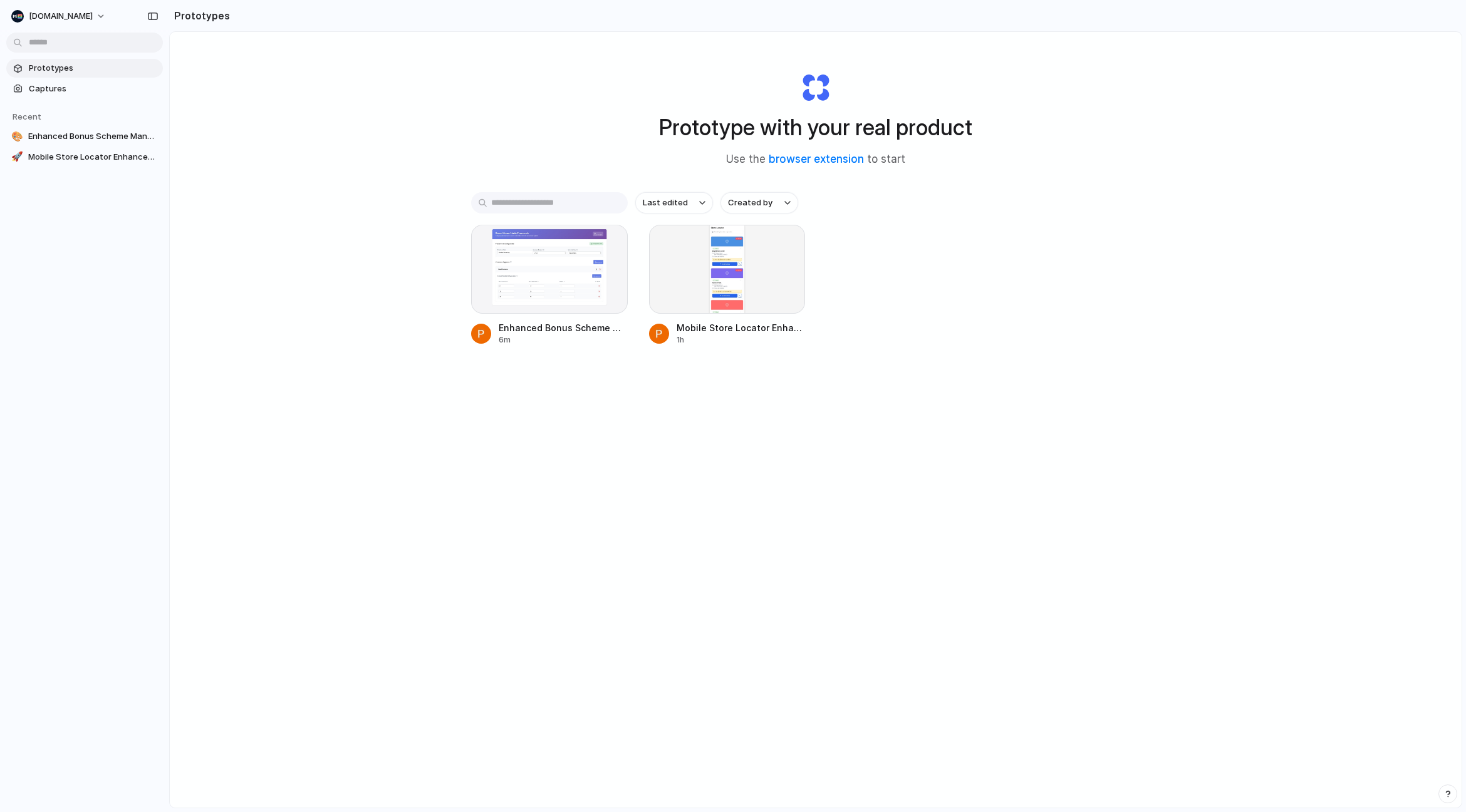
click at [271, 187] on div "Prototype with your real product Use the browser extension to start Last edited…" at bounding box center [815, 453] width 1291 height 842
click at [59, 18] on span "[DOMAIN_NAME]" at bounding box center [60, 16] width 64 height 13
drag, startPoint x: 58, startPoint y: 63, endPoint x: 58, endPoint y: 52, distance: 11.0
click at [58, 52] on ul "Settings Invite members Change theme Sign out" at bounding box center [61, 73] width 109 height 86
click at [43, 45] on span "Settings" at bounding box center [46, 44] width 34 height 12
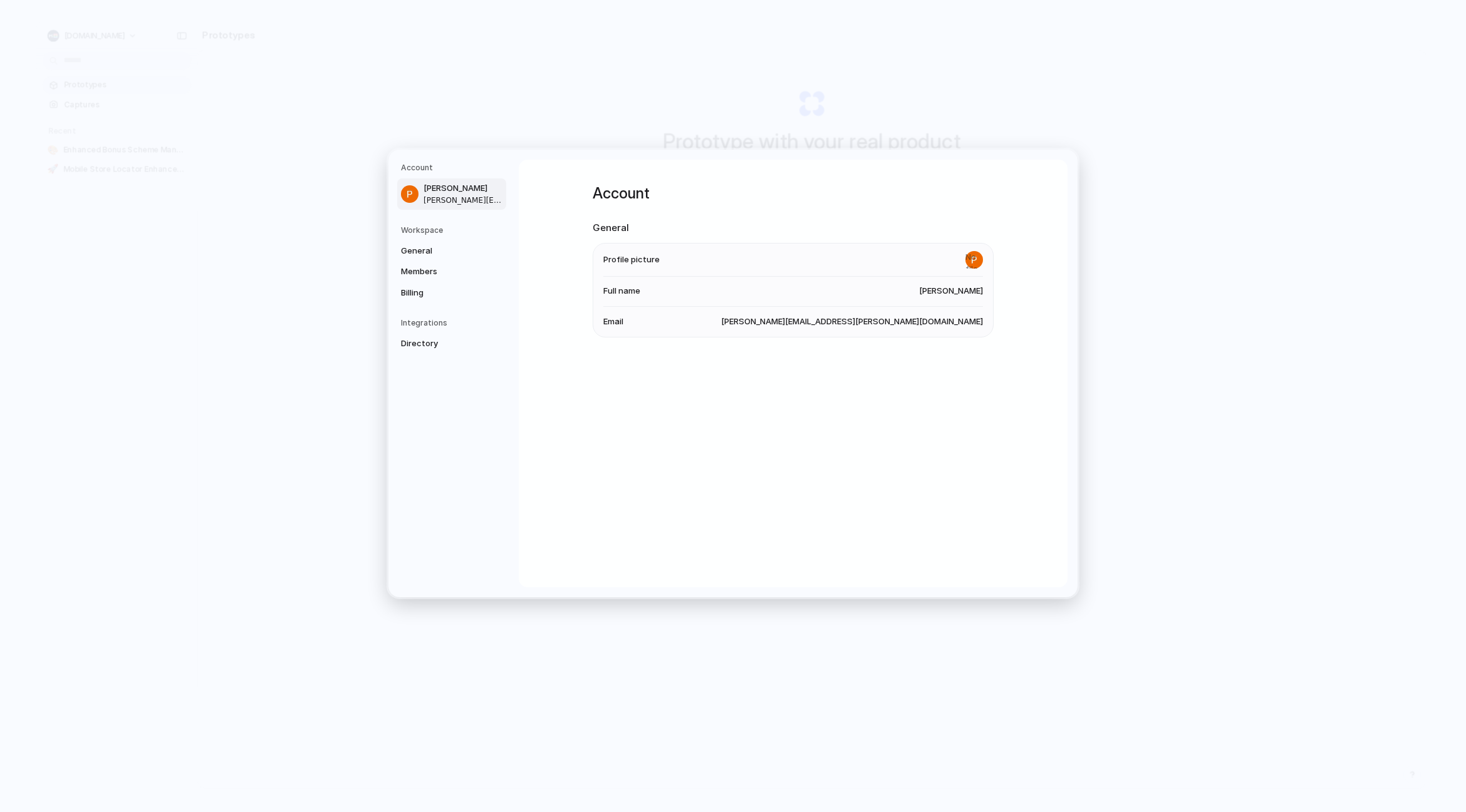
click at [904, 324] on span "[PERSON_NAME][EMAIL_ADDRESS][PERSON_NAME][DOMAIN_NAME]" at bounding box center [851, 321] width 262 height 13
click at [389, 287] on nav "Account Paul Pagel paul.pagel@metro.digital Workspace General Members Billing I…" at bounding box center [453, 374] width 130 height 448
click at [422, 297] on span "Billing" at bounding box center [441, 293] width 80 height 13
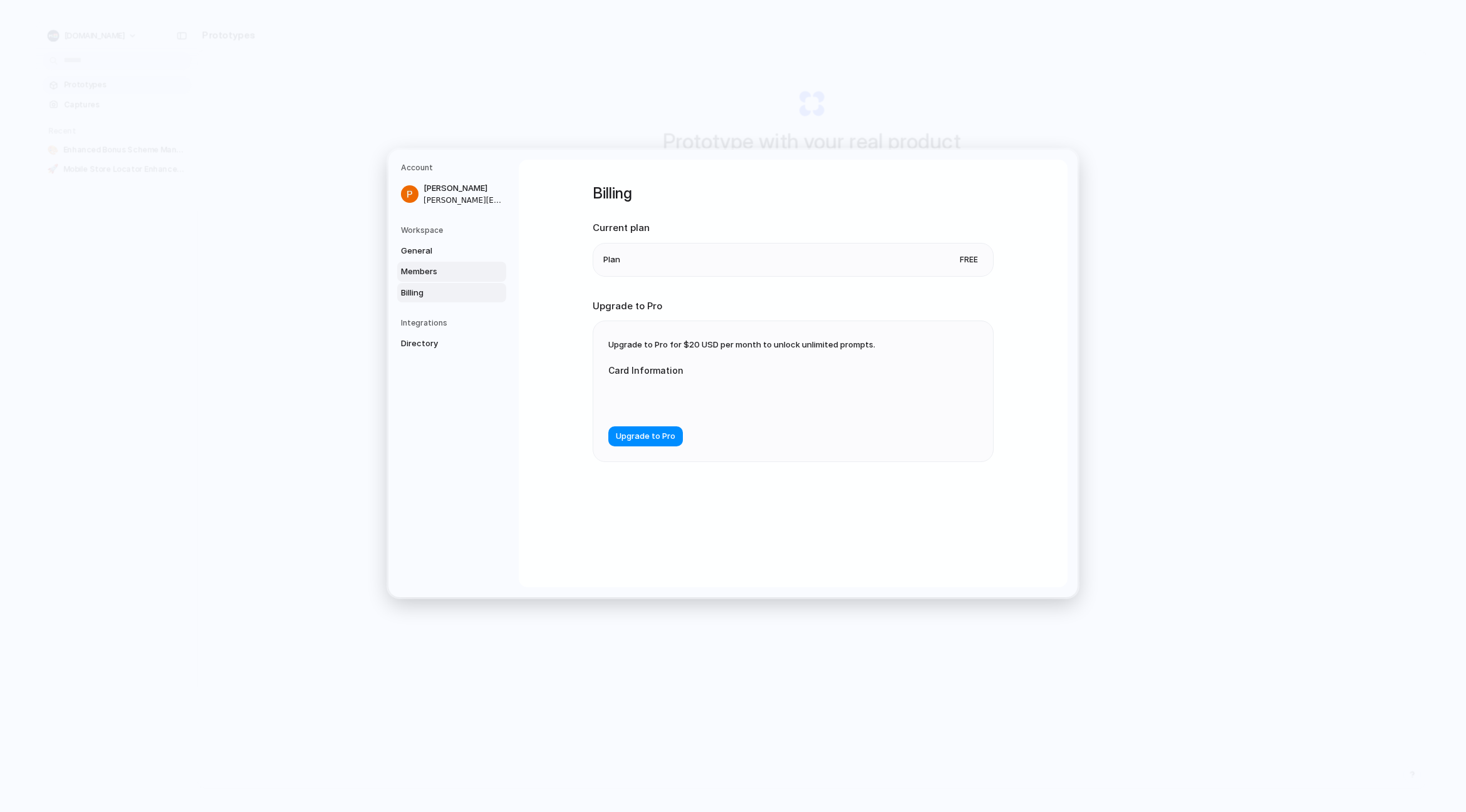
click at [421, 273] on span "Members" at bounding box center [441, 271] width 80 height 13
click at [433, 256] on link "General" at bounding box center [451, 251] width 109 height 20
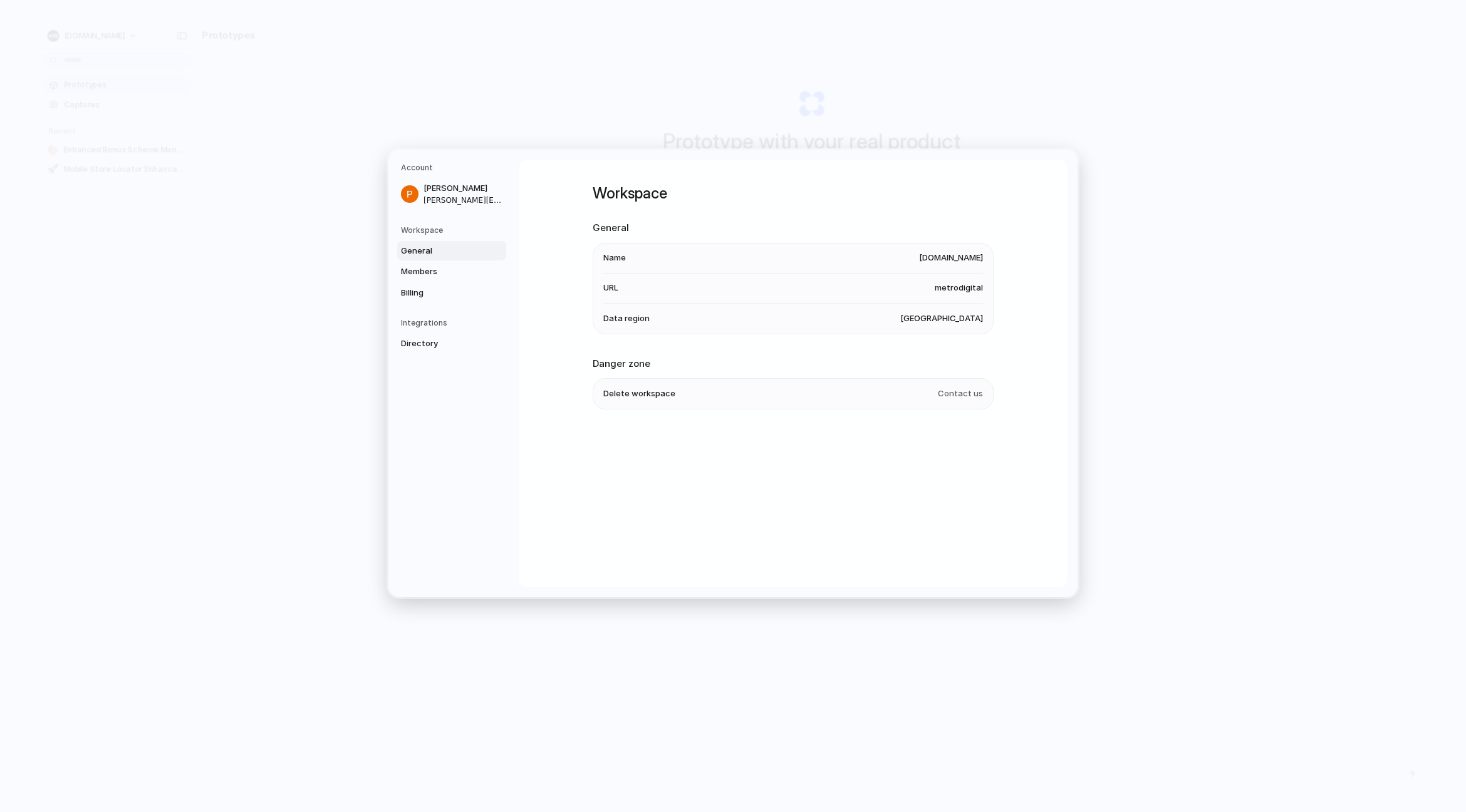
click at [944, 311] on li "Data region [GEOGRAPHIC_DATA]" at bounding box center [793, 318] width 379 height 30
click at [943, 312] on li "Data region [GEOGRAPHIC_DATA]" at bounding box center [793, 318] width 379 height 30
click at [944, 313] on span "[GEOGRAPHIC_DATA]" at bounding box center [941, 318] width 82 height 13
click at [597, 396] on ul "Delete workspace Contact us" at bounding box center [793, 394] width 401 height 31
drag, startPoint x: 621, startPoint y: 395, endPoint x: 770, endPoint y: 396, distance: 149.0
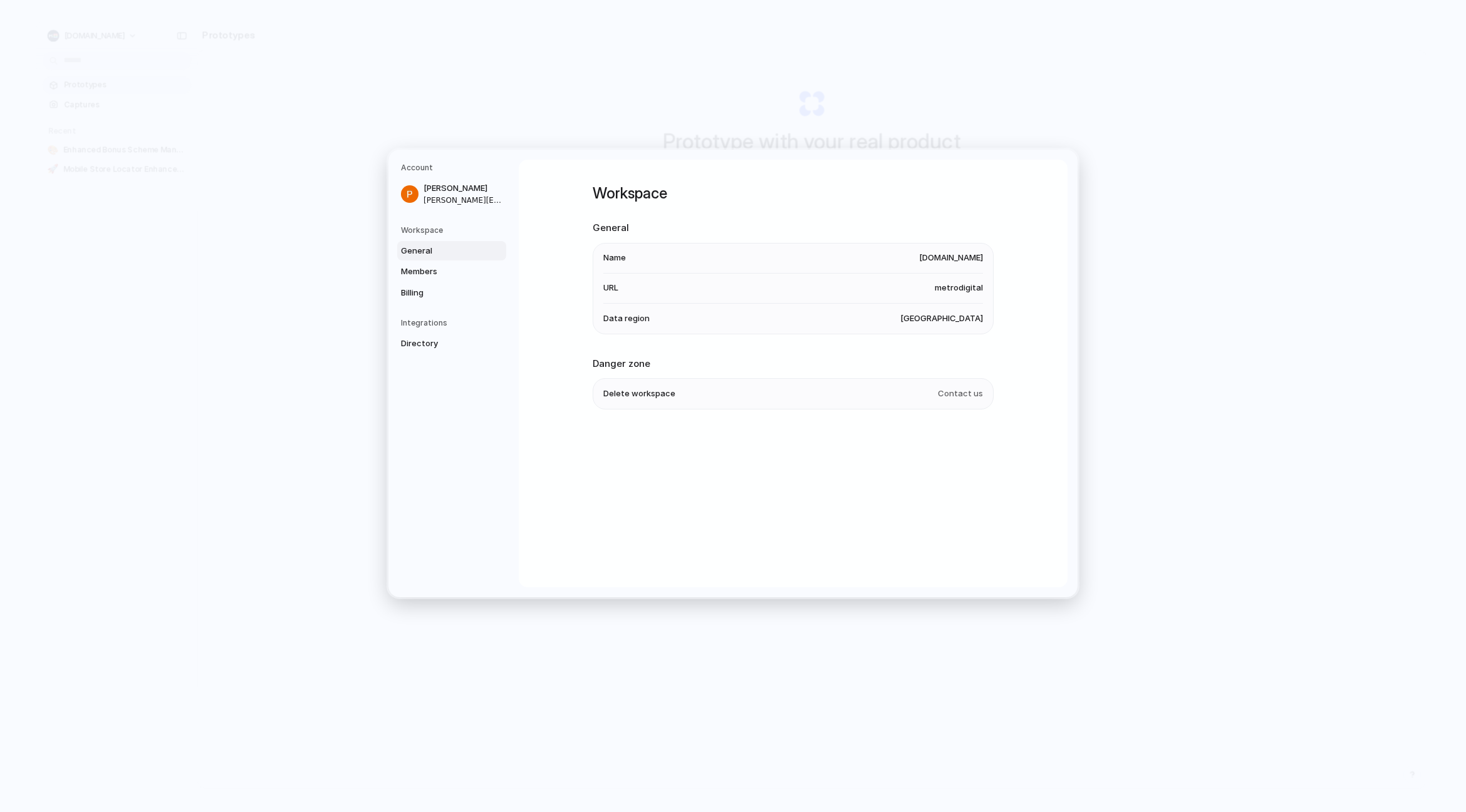
click at [662, 393] on span "Delete workspace" at bounding box center [639, 393] width 72 height 13
click at [971, 395] on span "Contact us" at bounding box center [960, 393] width 45 height 13
click at [432, 347] on span "Directory" at bounding box center [441, 343] width 80 height 13
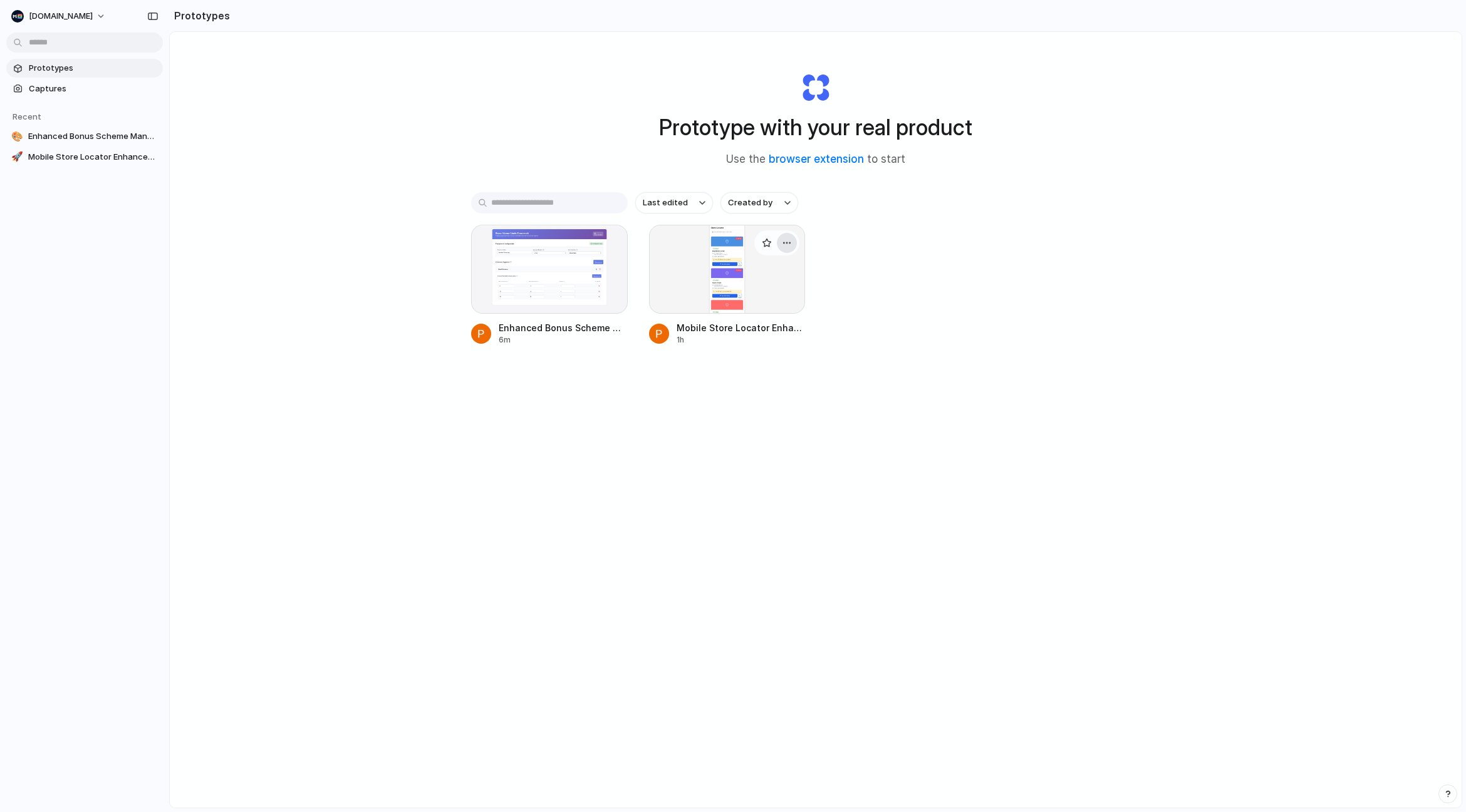
click at [782, 244] on div "button" at bounding box center [786, 243] width 10 height 10
click at [742, 333] on span "Delete" at bounding box center [736, 332] width 26 height 13
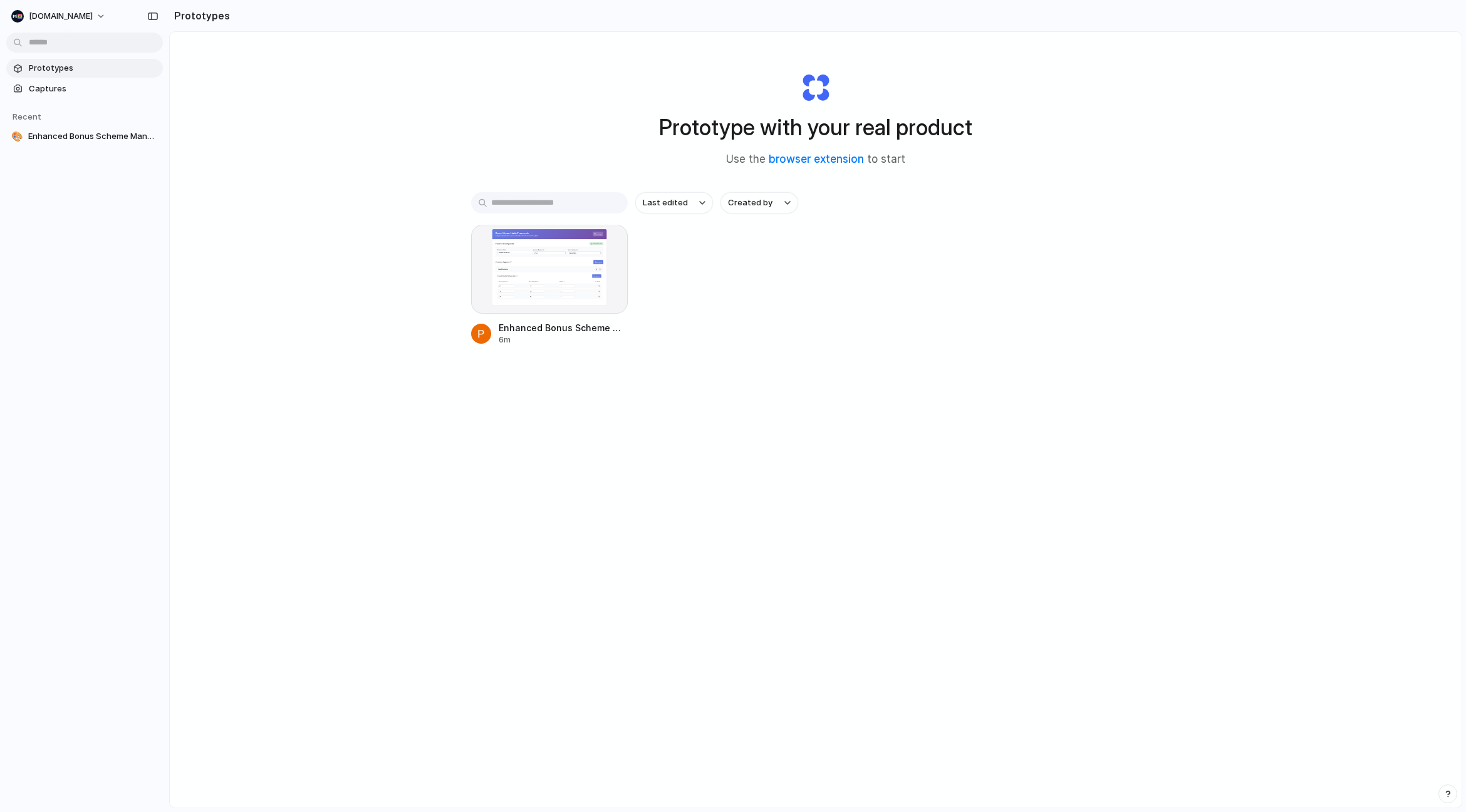
click at [372, 234] on div "Prototype with your real product Use the browser extension to start Last edited…" at bounding box center [815, 453] width 1291 height 842
click at [561, 291] on div at bounding box center [549, 269] width 157 height 89
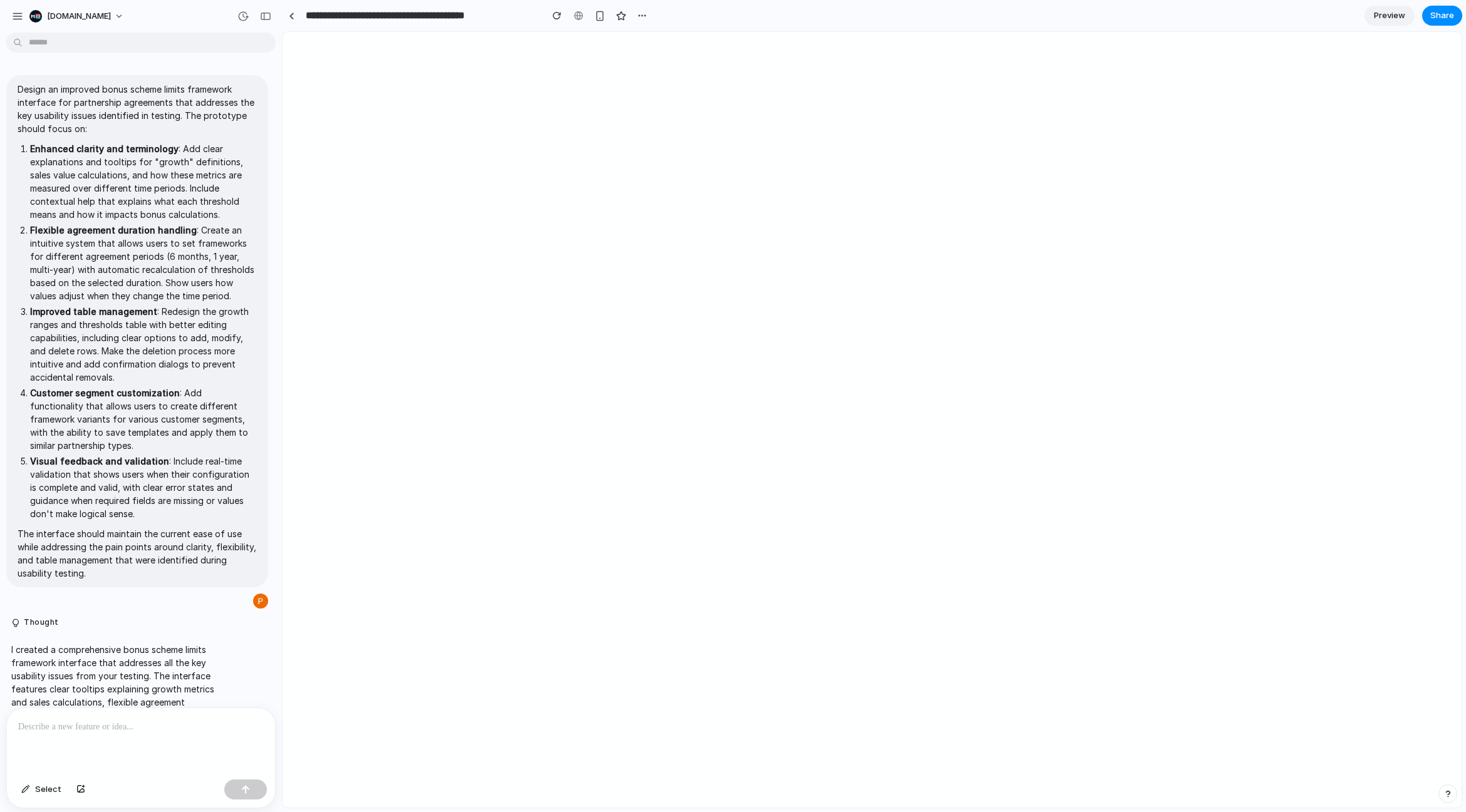
scroll to position [124, 0]
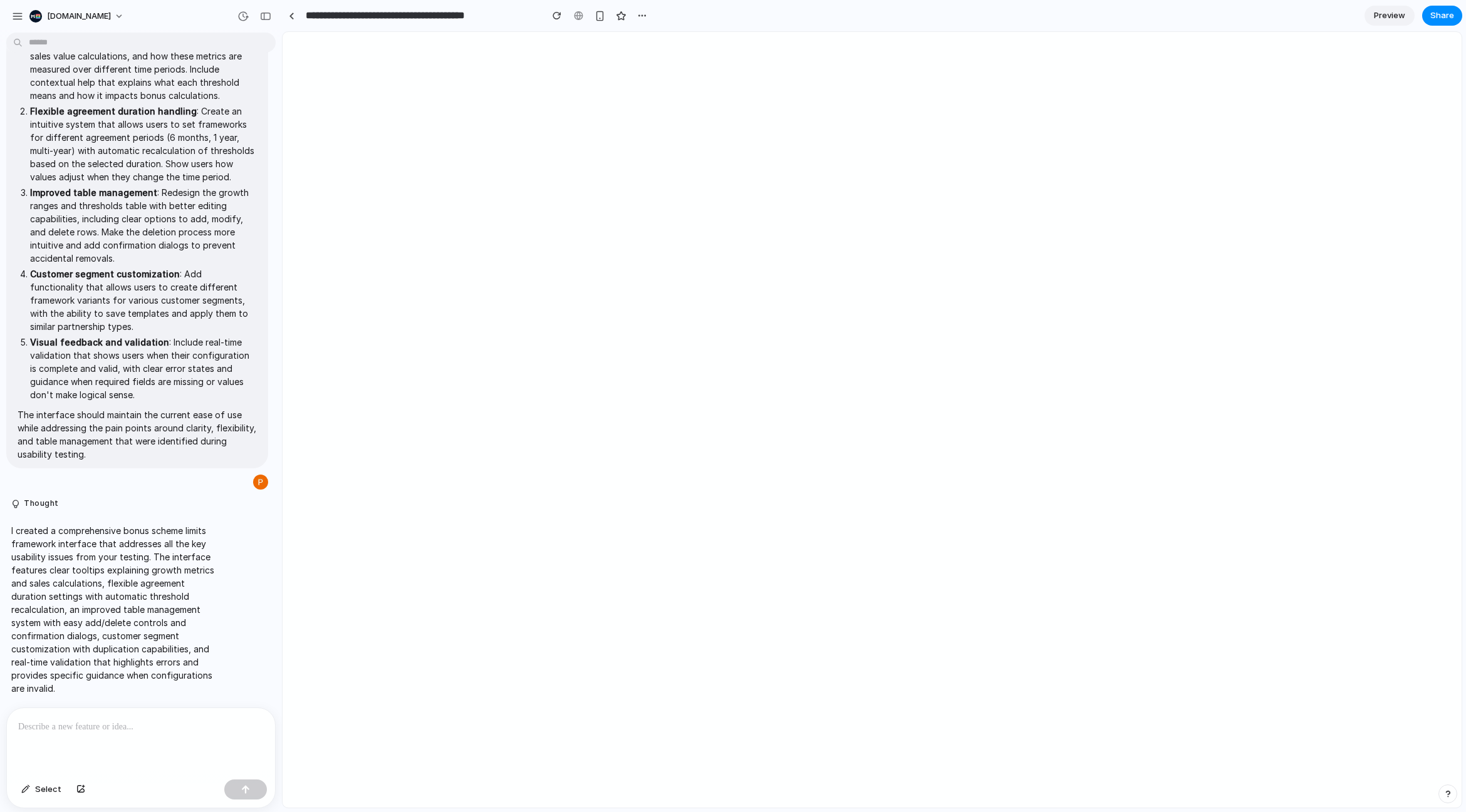
select select "*****"
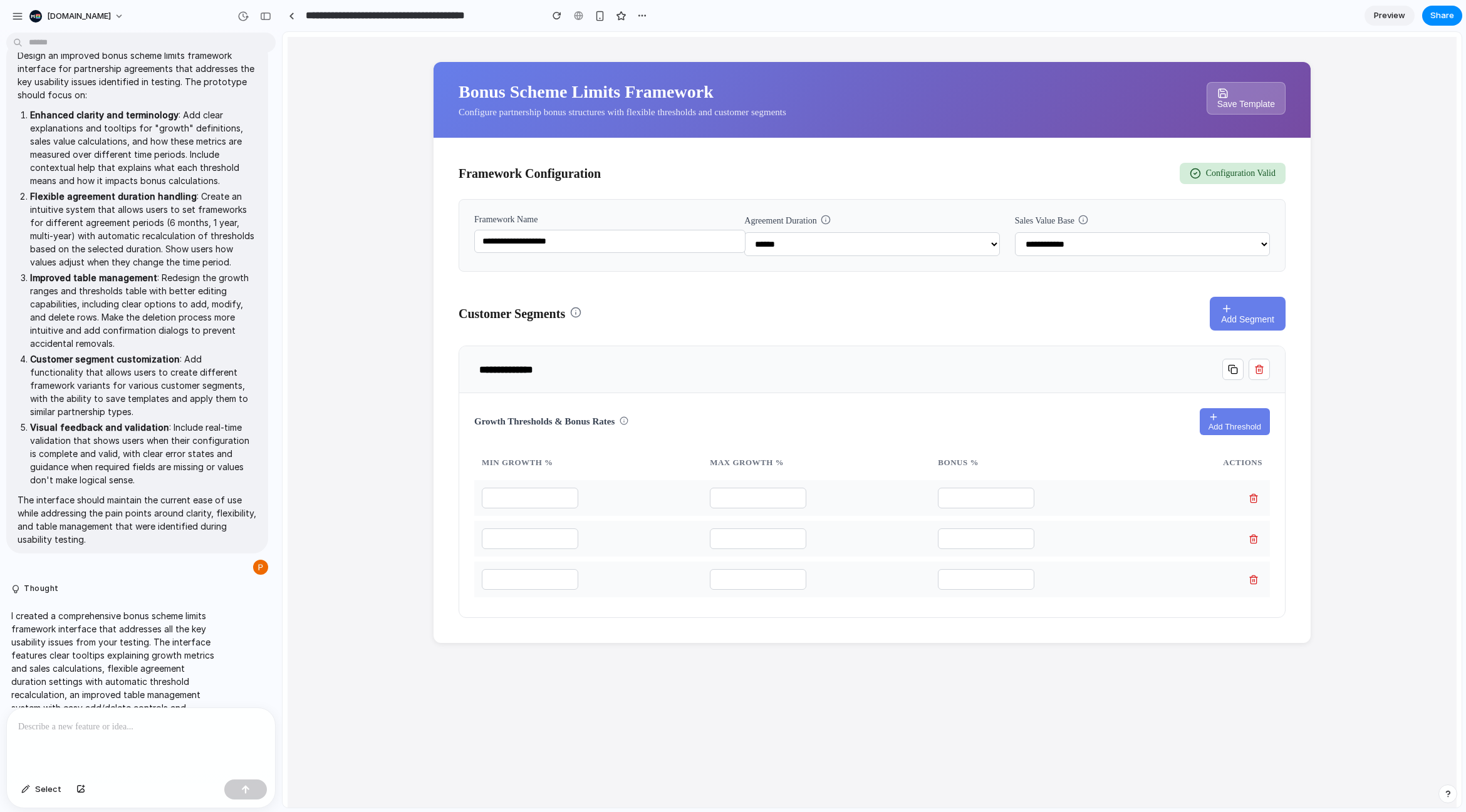
scroll to position [0, 0]
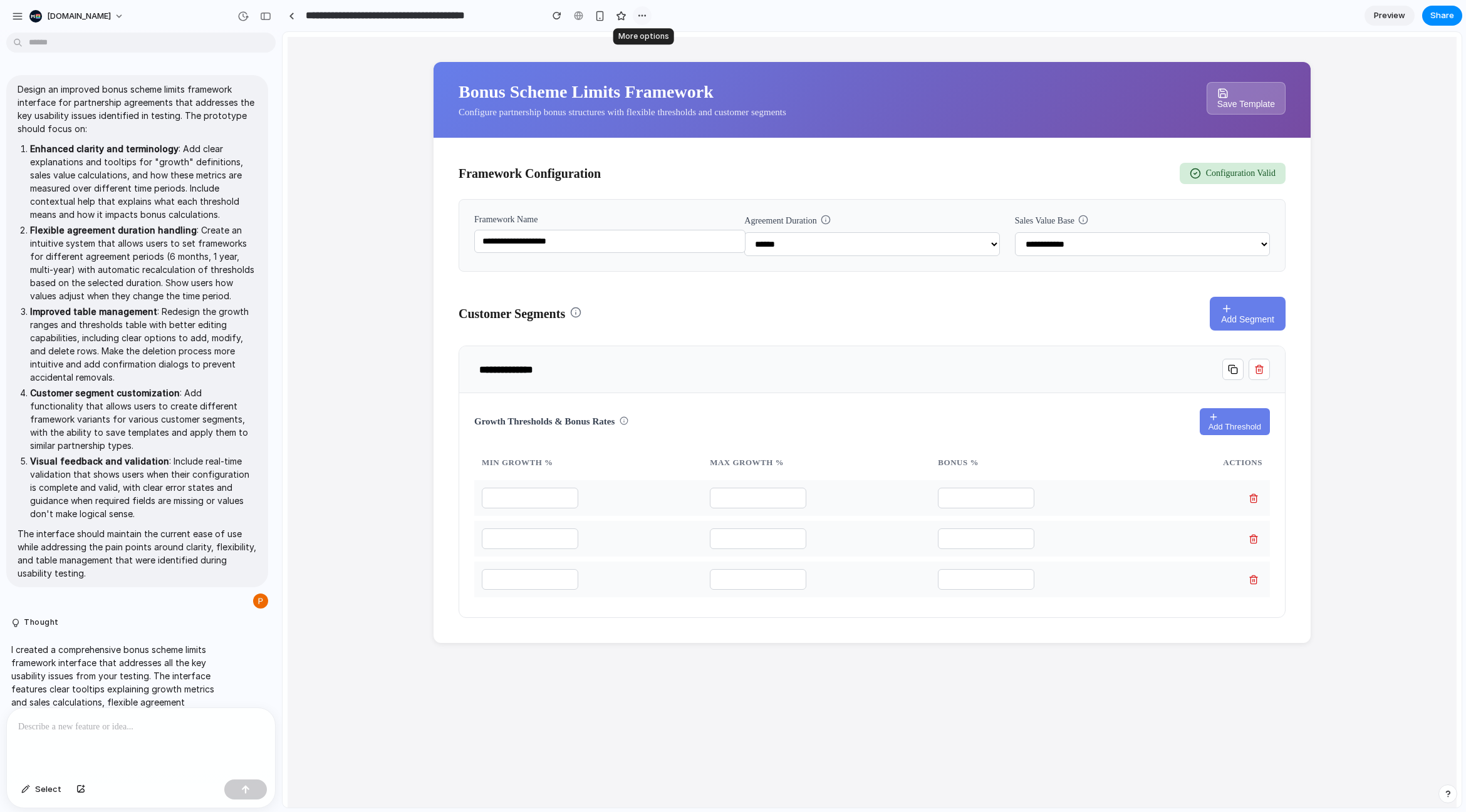
click at [641, 15] on div "button" at bounding box center [642, 15] width 10 height 10
click at [427, 110] on div "Duplicate Delete" at bounding box center [733, 406] width 1466 height 812
click at [1209, 665] on div "**********" at bounding box center [872, 449] width 1168 height 825
click at [1417, 282] on div "**********" at bounding box center [872, 449] width 1168 height 825
click at [1227, 228] on div "**********" at bounding box center [1142, 235] width 255 height 41
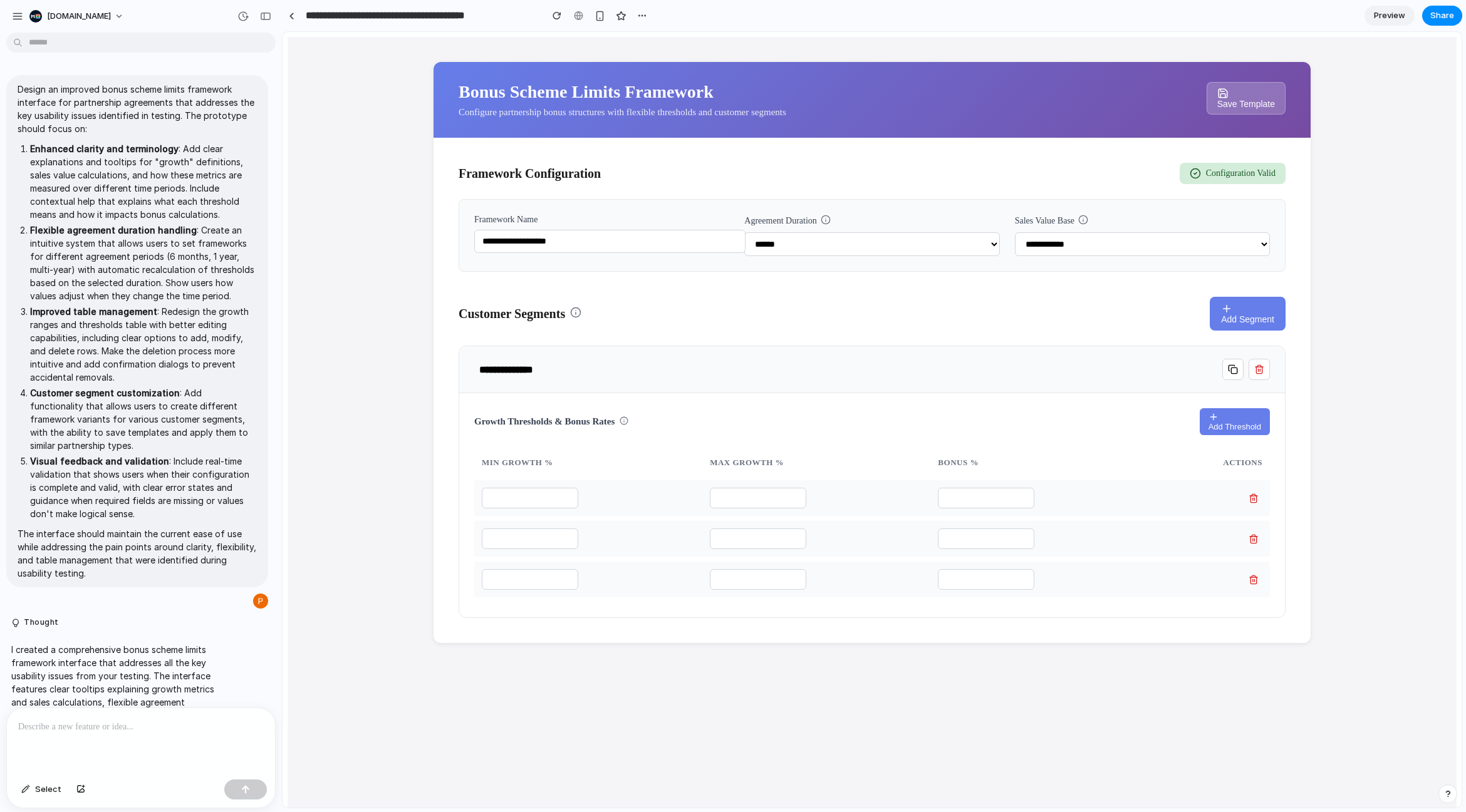
click at [1234, 236] on select "**********" at bounding box center [1142, 244] width 255 height 24
click at [1384, 22] on link "Preview" at bounding box center [1389, 16] width 50 height 20
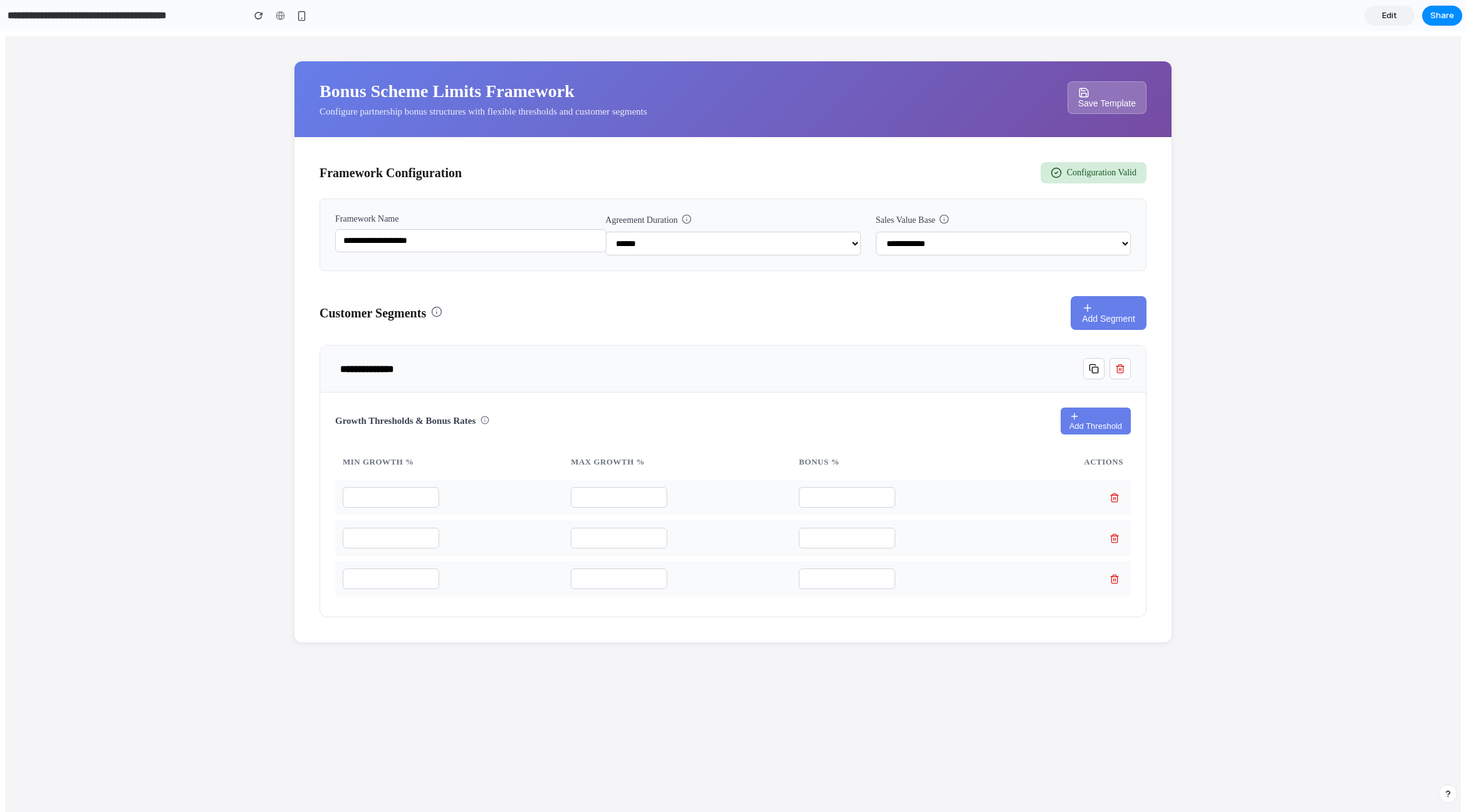
click at [781, 242] on select "******** ****** ******* *******" at bounding box center [732, 243] width 255 height 24
click at [605, 231] on select "******** ****** ******* *******" at bounding box center [732, 243] width 255 height 24
click at [1013, 247] on select "**********" at bounding box center [1003, 243] width 255 height 24
click at [875, 231] on select "**********" at bounding box center [1003, 243] width 255 height 24
click at [1062, 246] on select "**********" at bounding box center [1003, 243] width 255 height 24
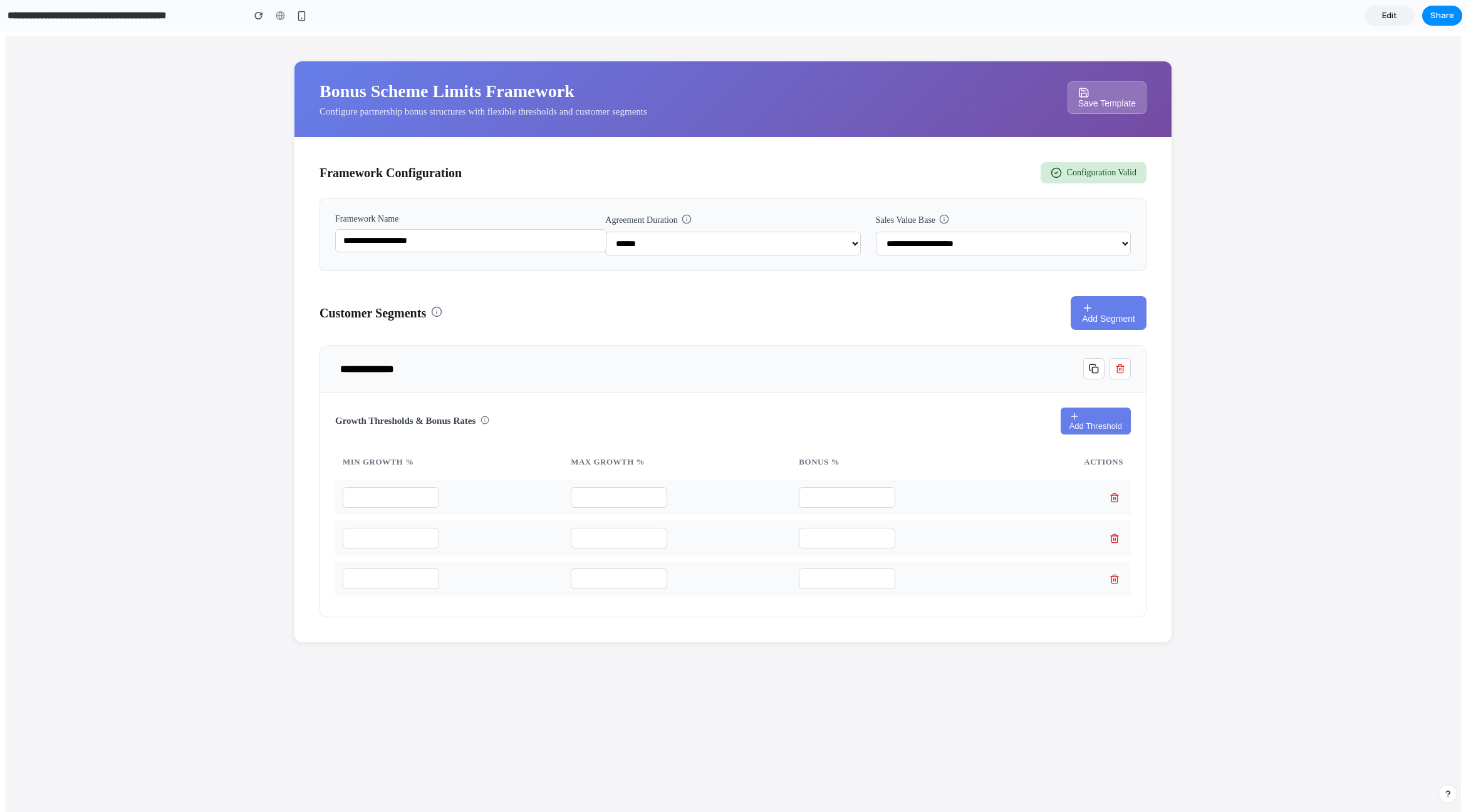
select select "*********"
click at [875, 231] on select "**********" at bounding box center [1003, 243] width 255 height 24
click at [465, 236] on input "**********" at bounding box center [471, 240] width 271 height 23
click at [591, 241] on input "**********" at bounding box center [471, 240] width 271 height 23
click at [1288, 201] on div "**********" at bounding box center [733, 451] width 1456 height 831
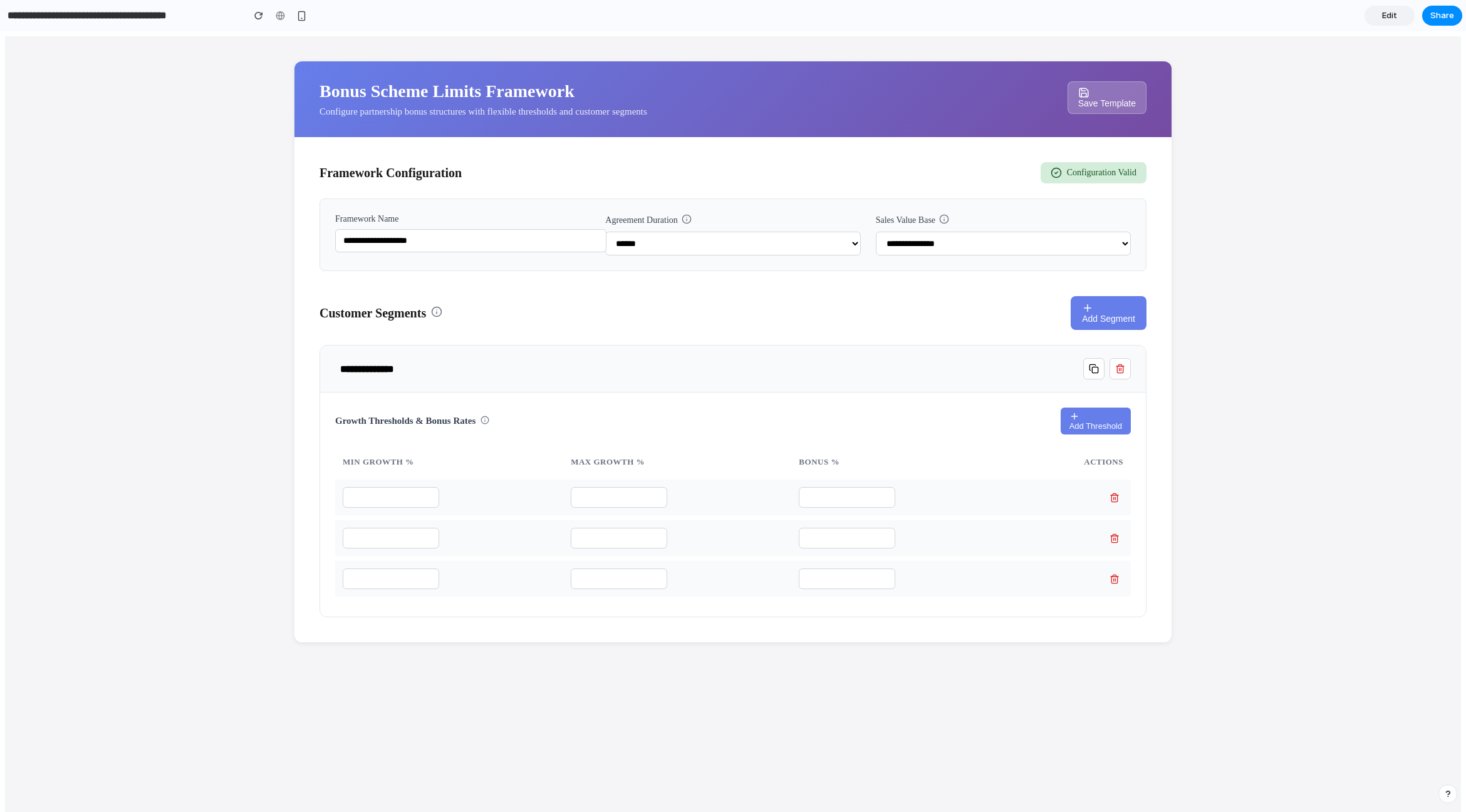
click at [1088, 103] on span "Save Template" at bounding box center [1106, 103] width 58 height 10
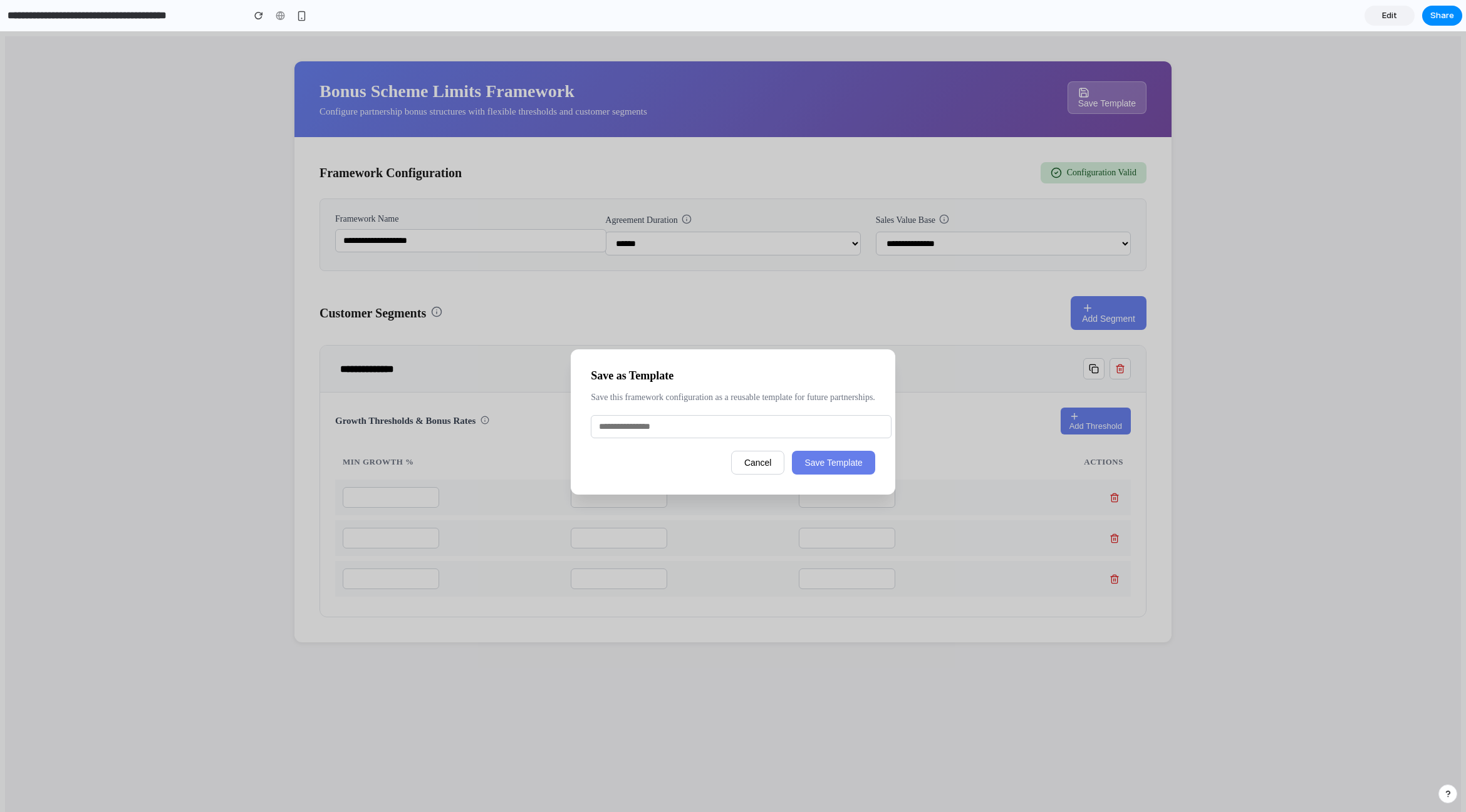
click at [742, 471] on button "Cancel" at bounding box center [758, 463] width 54 height 24
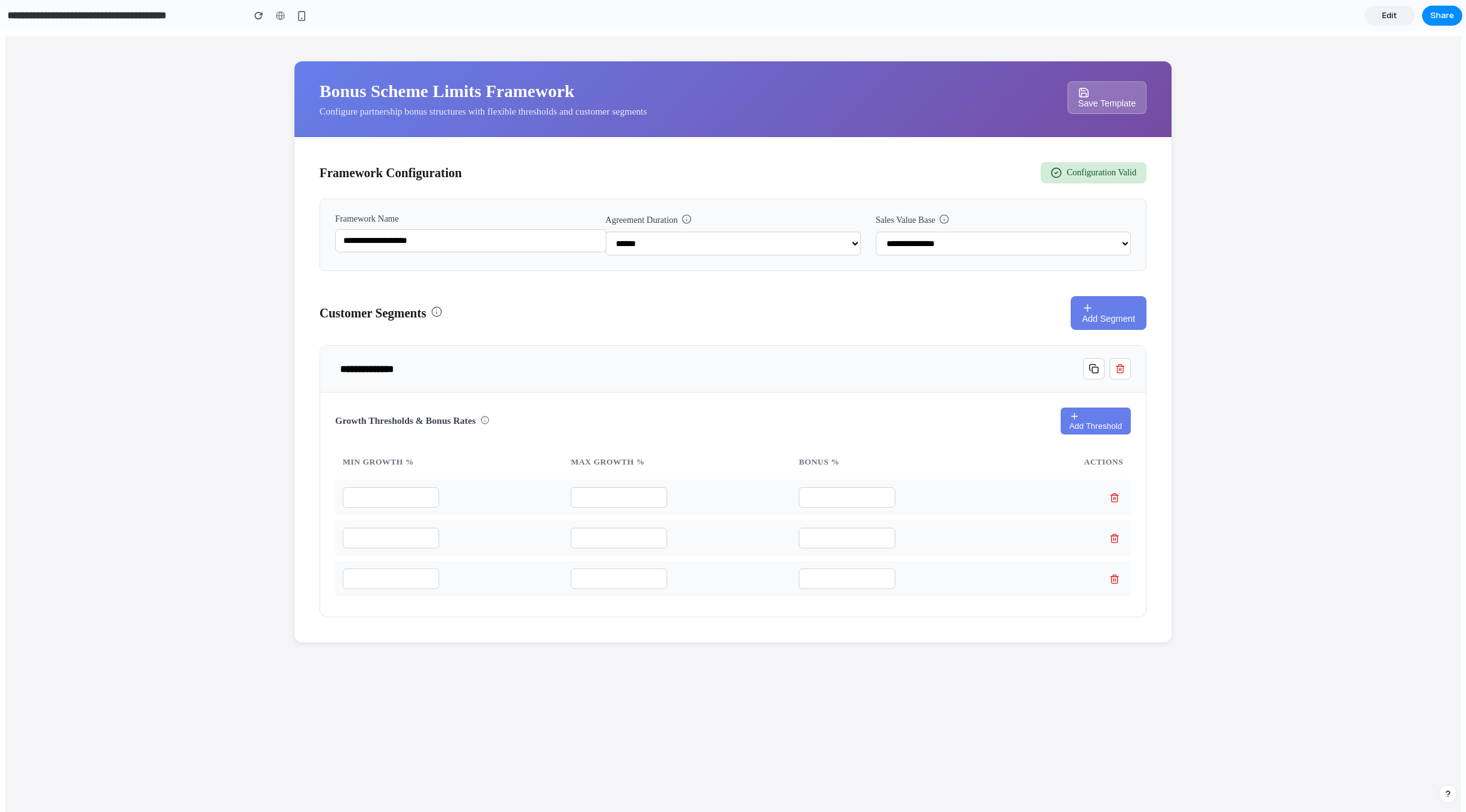
click at [905, 94] on div "Bonus Scheme Limits Framework Configure partnership bonus structures with flexi…" at bounding box center [732, 100] width 827 height 36
click at [319, 103] on div "Bonus Scheme Limits Framework Configure partnership bonus structures with flexi…" at bounding box center [483, 100] width 328 height 36
click at [52, 158] on div "**********" at bounding box center [733, 451] width 1456 height 831
